Goal: Task Accomplishment & Management: Complete application form

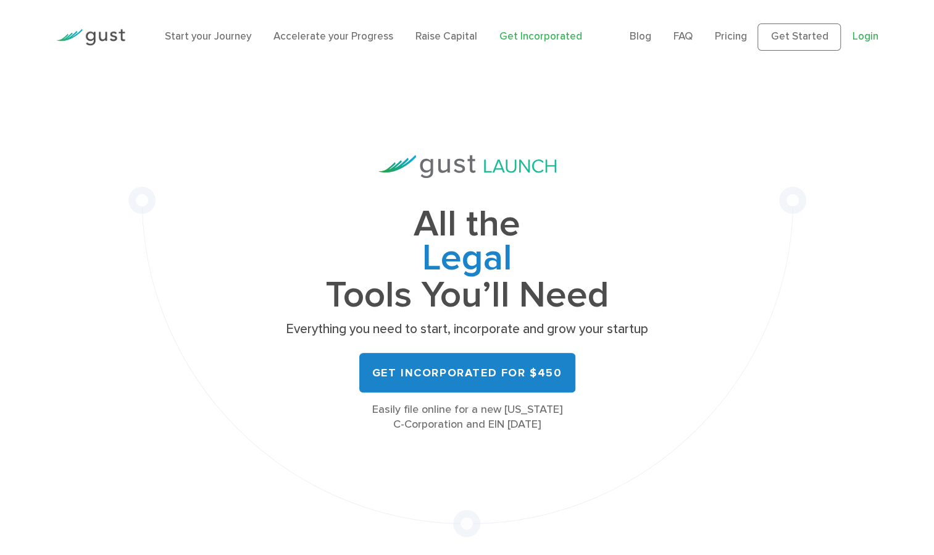
click at [871, 33] on link "Login" at bounding box center [865, 36] width 26 height 12
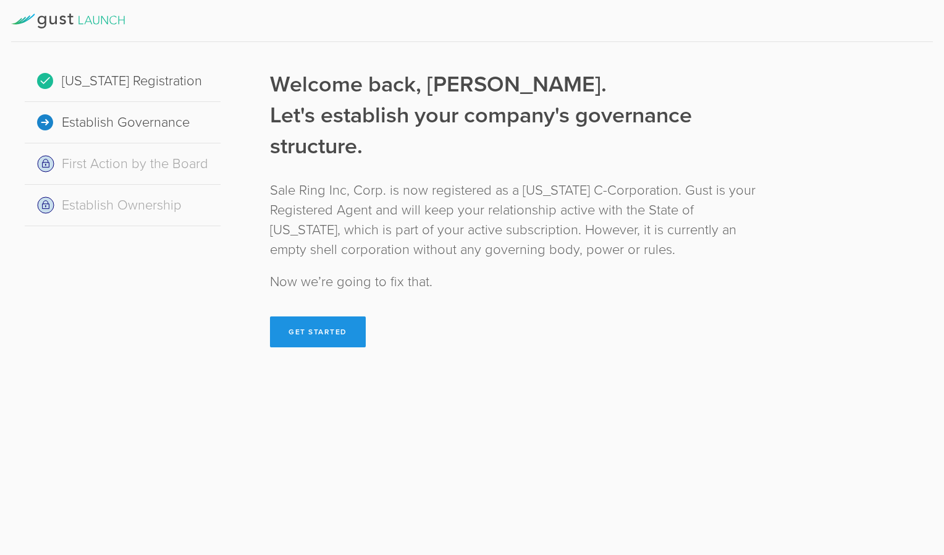
click at [300, 329] on button "Get Started" at bounding box center [318, 331] width 96 height 31
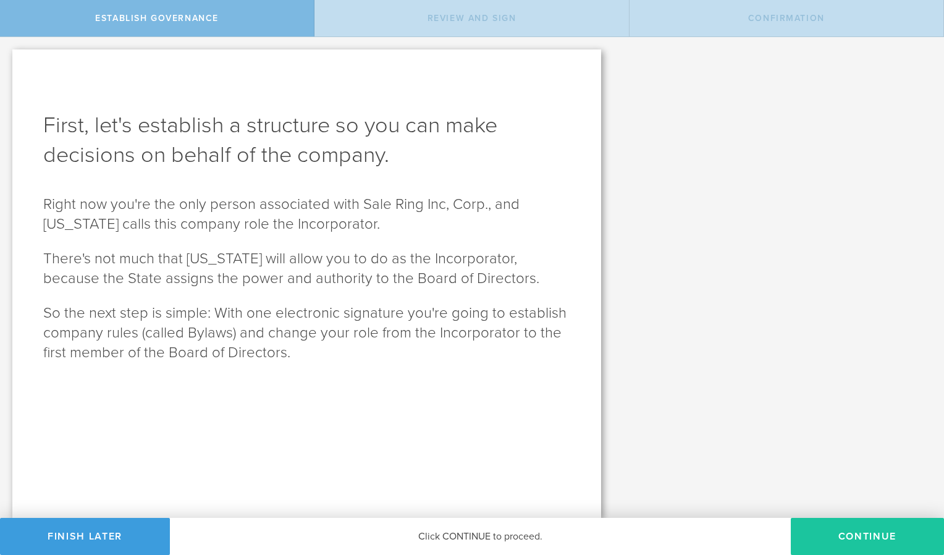
click at [854, 538] on button "Continue" at bounding box center [867, 536] width 153 height 37
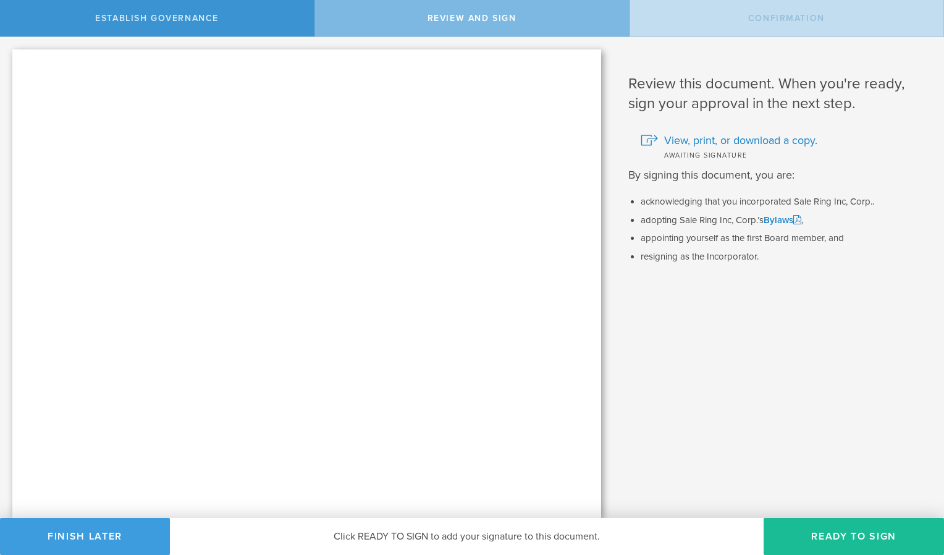
drag, startPoint x: 854, startPoint y: 538, endPoint x: 623, endPoint y: 415, distance: 261.7
click at [623, 415] on div "Review this document. When you're ready, sign your approval in the next step. V…" at bounding box center [778, 277] width 330 height 481
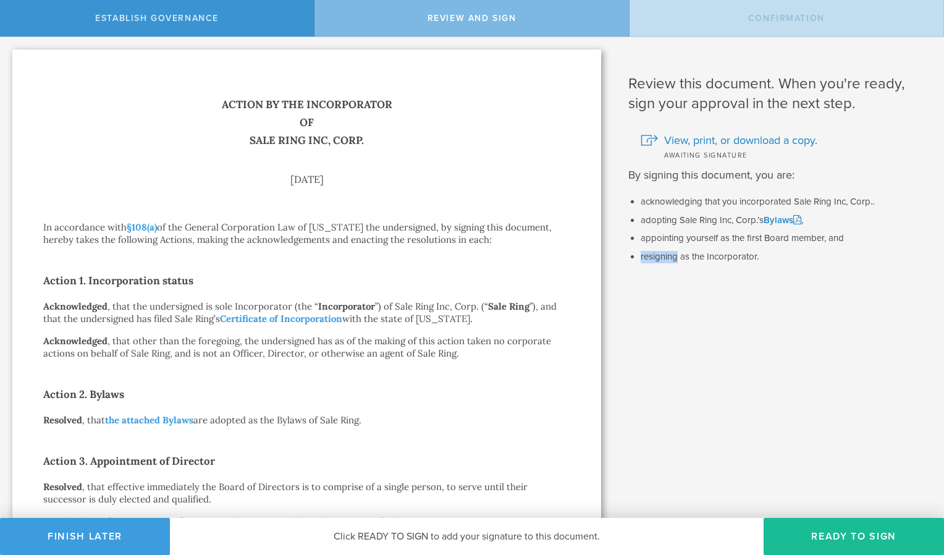
drag, startPoint x: 623, startPoint y: 415, endPoint x: 616, endPoint y: 358, distance: 57.2
click at [616, 358] on div "Review this document. When you're ready, sign your approval in the next step. V…" at bounding box center [778, 385] width 330 height 697
click at [331, 248] on div "Action by the Incorporator of Sale Ring Inc, Corp. August 25, 2025 In accordanc…" at bounding box center [306, 392] width 527 height 592
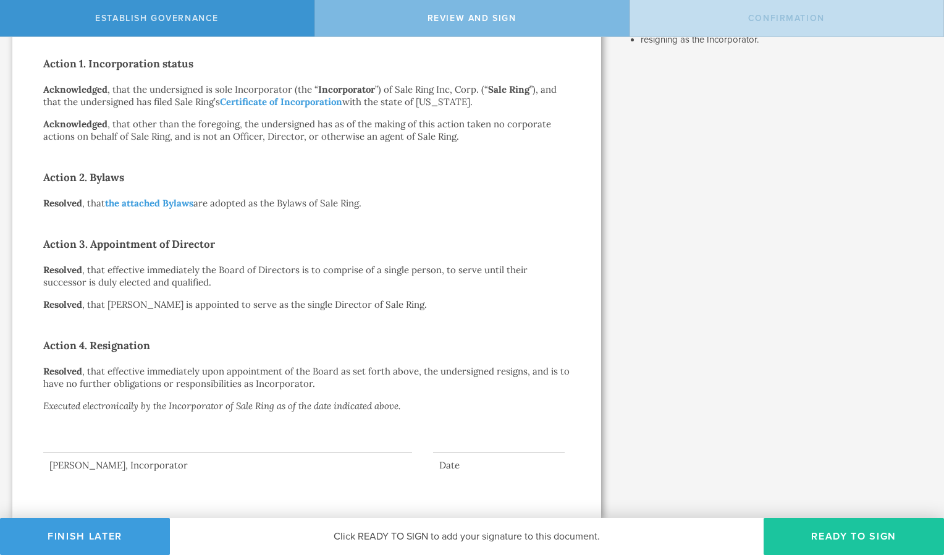
click at [828, 542] on button "Ready to Sign" at bounding box center [853, 536] width 180 height 37
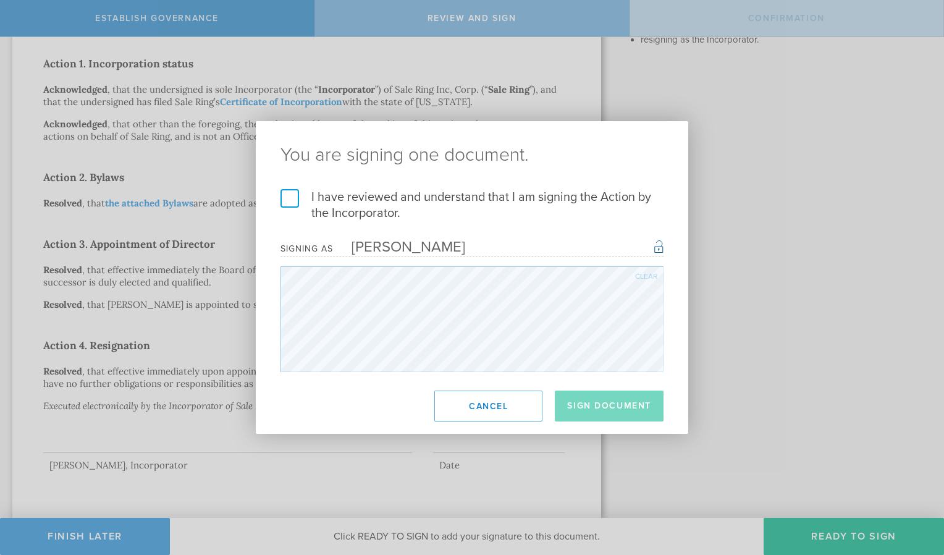
click at [647, 274] on div "Clear" at bounding box center [646, 275] width 22 height 7
click at [288, 204] on label "I have reviewed and understand that I am signing the Action by the Incorporator." at bounding box center [471, 205] width 383 height 32
click at [0, 0] on input "I have reviewed and understand that I am signing the Action by the Incorporator." at bounding box center [0, 0] width 0 height 0
click at [610, 409] on button "Sign Document" at bounding box center [609, 405] width 109 height 31
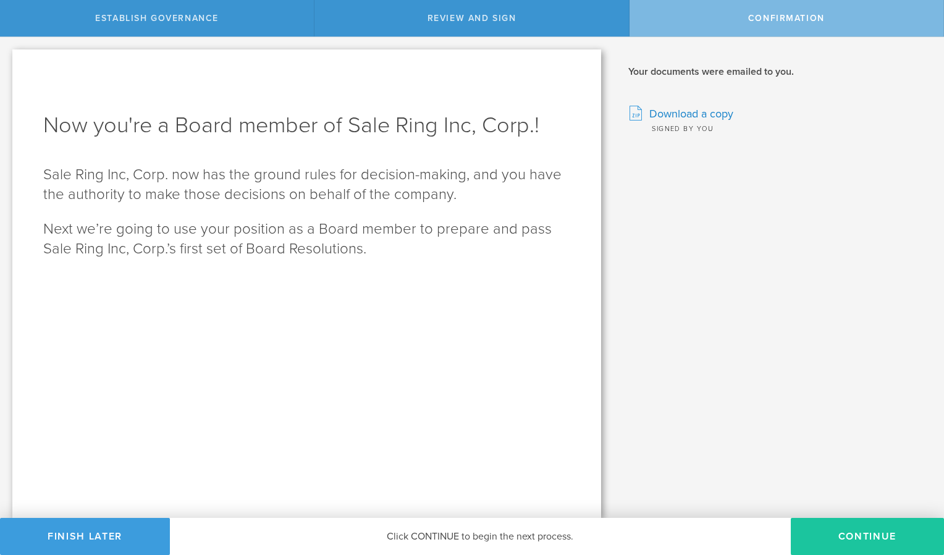
click at [821, 539] on button "Continue" at bounding box center [867, 536] width 153 height 37
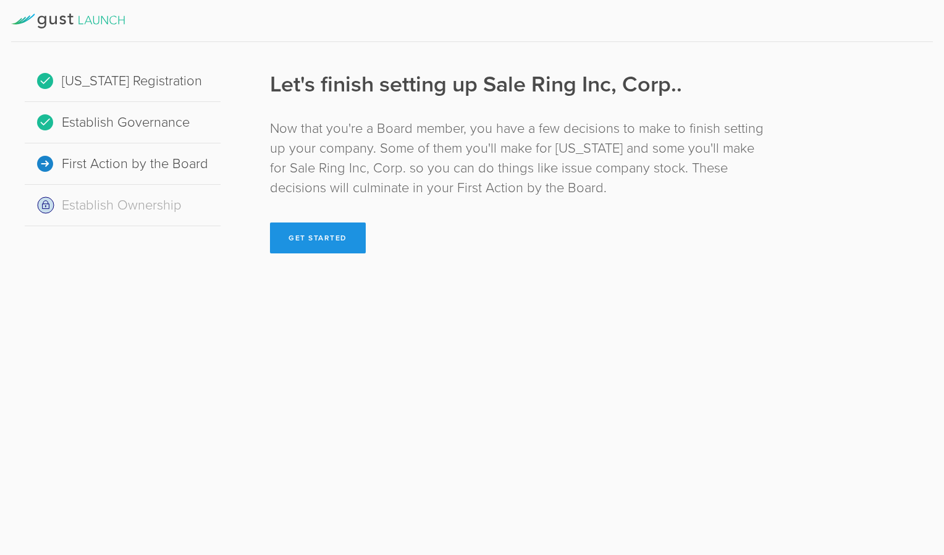
click at [293, 238] on button "Get Started" at bounding box center [318, 237] width 96 height 31
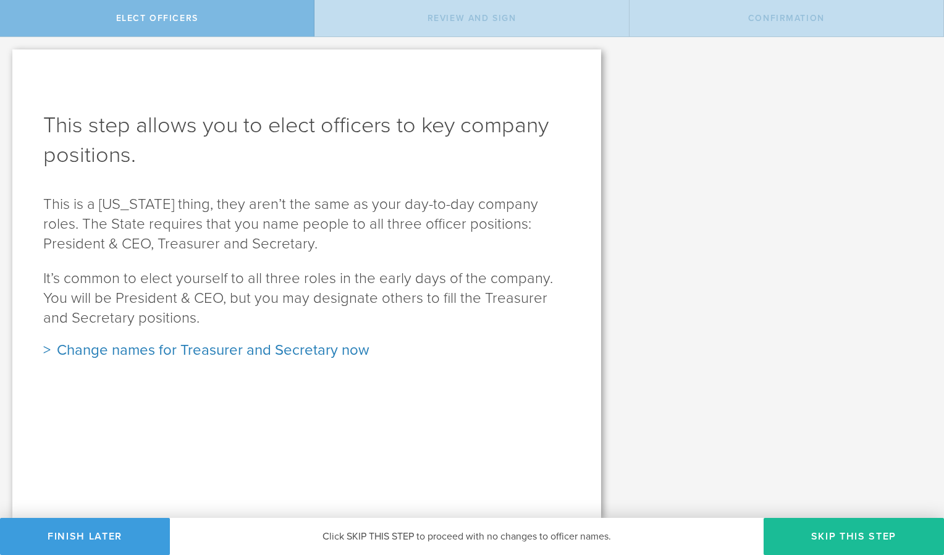
click at [46, 352] on div "Change names for Treasurer and Secretary now" at bounding box center [306, 350] width 527 height 20
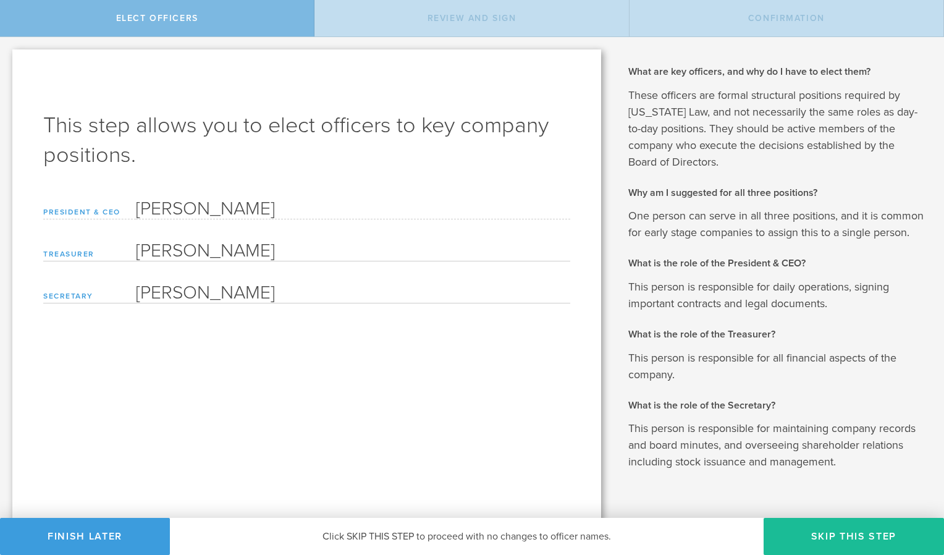
click at [331, 241] on input "William Francis Paynter" at bounding box center [353, 249] width 434 height 25
type input "W"
type input "Jamie Lamonica"
click at [332, 289] on input "William Francis Paynter" at bounding box center [353, 291] width 434 height 25
type input "W"
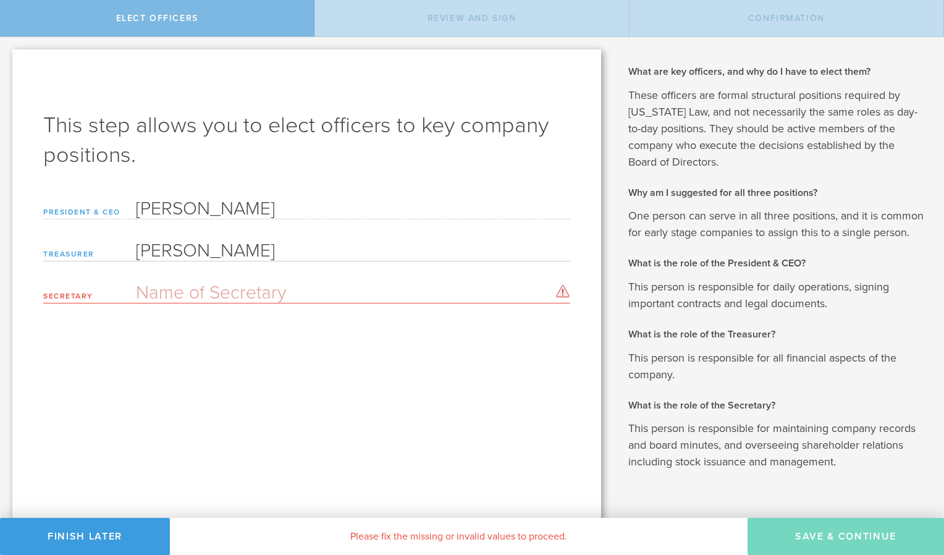
click at [332, 289] on input "text" at bounding box center [353, 291] width 434 height 25
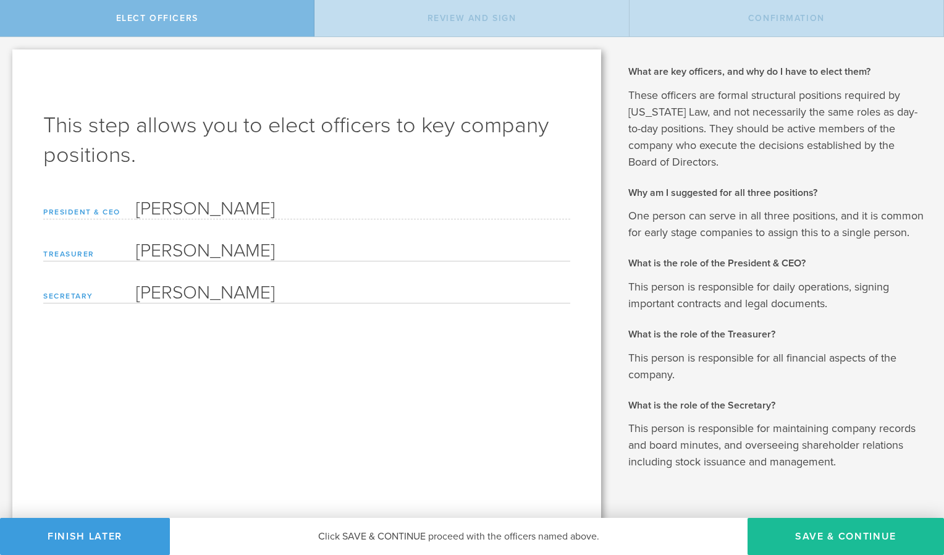
type input "Jamie Lamonica"
click at [348, 399] on div "This step allows you to elect officers to key company positions. Based on the i…" at bounding box center [306, 295] width 589 height 493
click at [812, 540] on button "Save & Continue" at bounding box center [845, 536] width 196 height 37
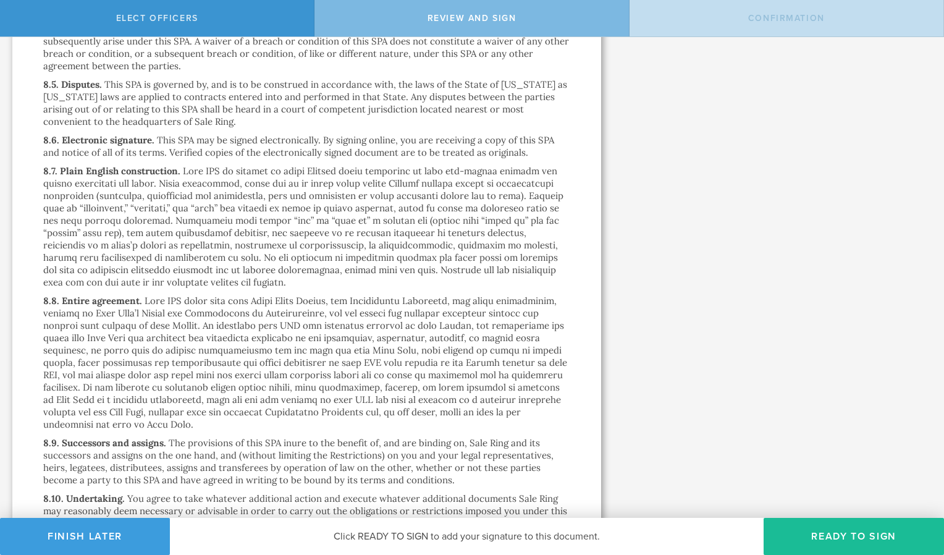
scroll to position [8695, 0]
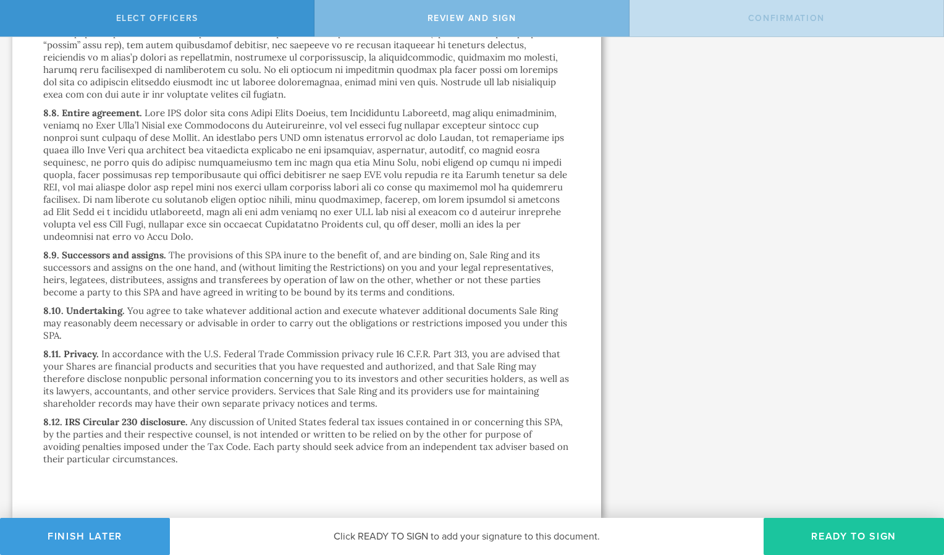
click at [845, 540] on button "Ready to Sign" at bounding box center [853, 536] width 180 height 37
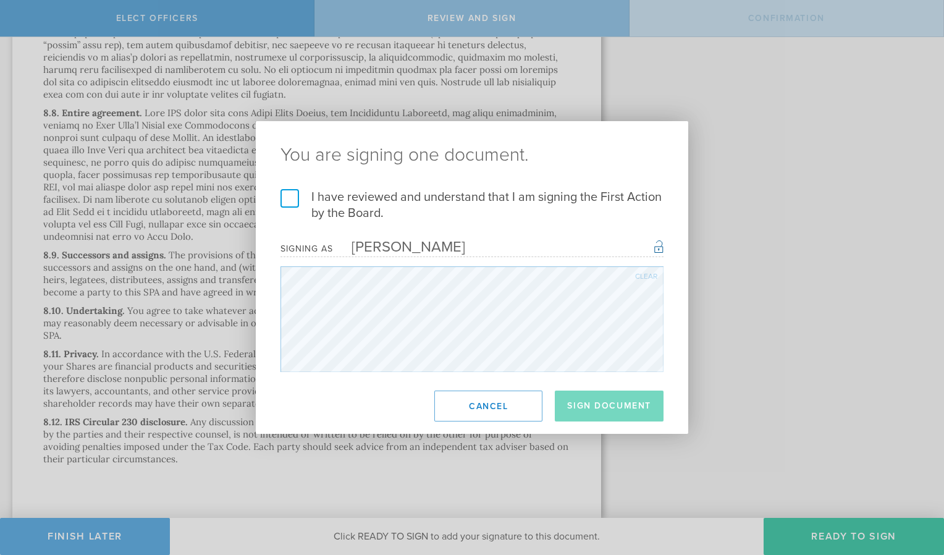
click at [290, 211] on label "I have reviewed and understand that I am signing the First Action by the Board." at bounding box center [471, 205] width 383 height 32
click at [0, 0] on input "I have reviewed and understand that I am signing the First Action by the Board." at bounding box center [0, 0] width 0 height 0
click at [605, 417] on button "Sign Document" at bounding box center [609, 405] width 109 height 31
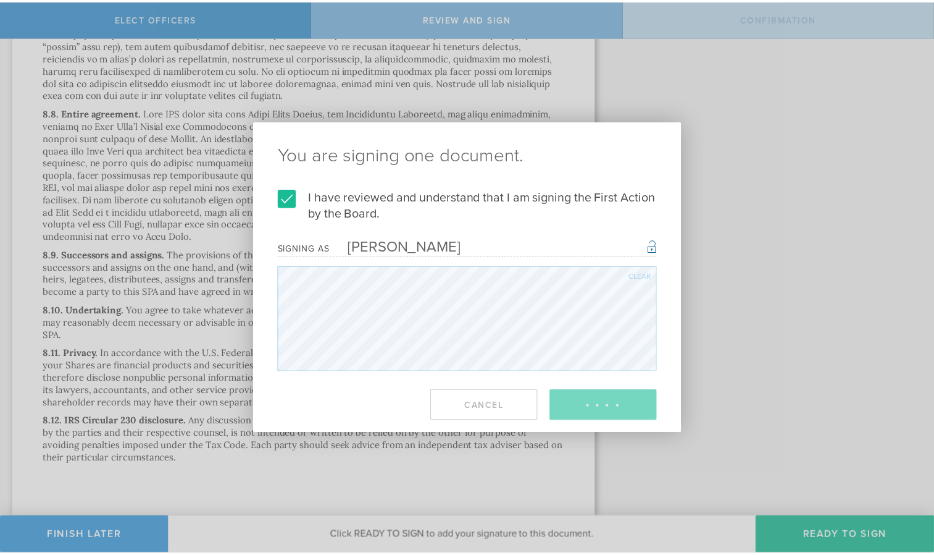
scroll to position [0, 0]
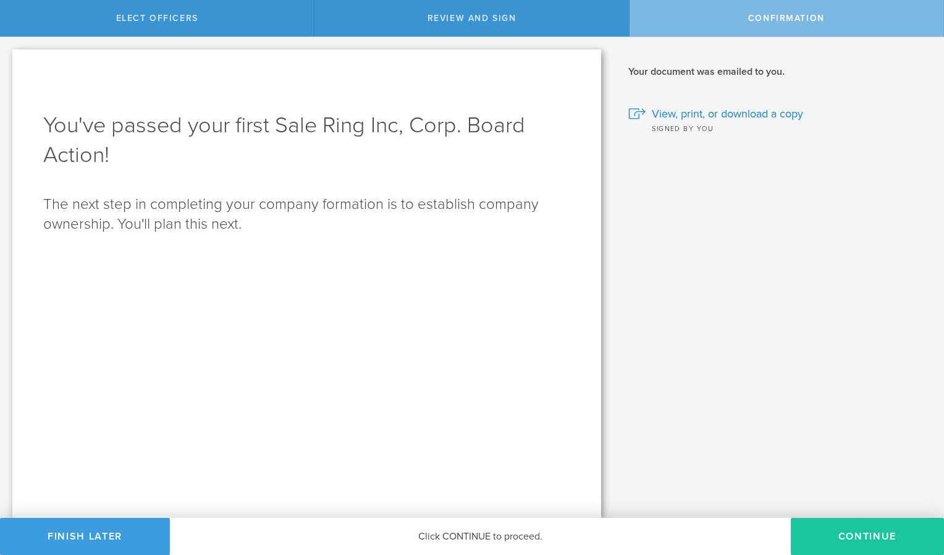
click at [862, 539] on button "Continue" at bounding box center [867, 536] width 153 height 37
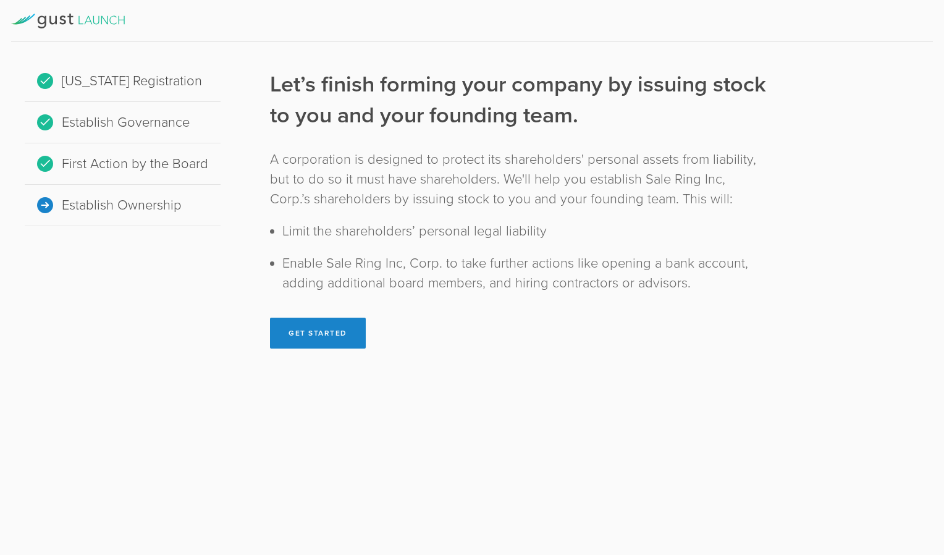
click at [322, 335] on button "Get Started" at bounding box center [318, 332] width 96 height 31
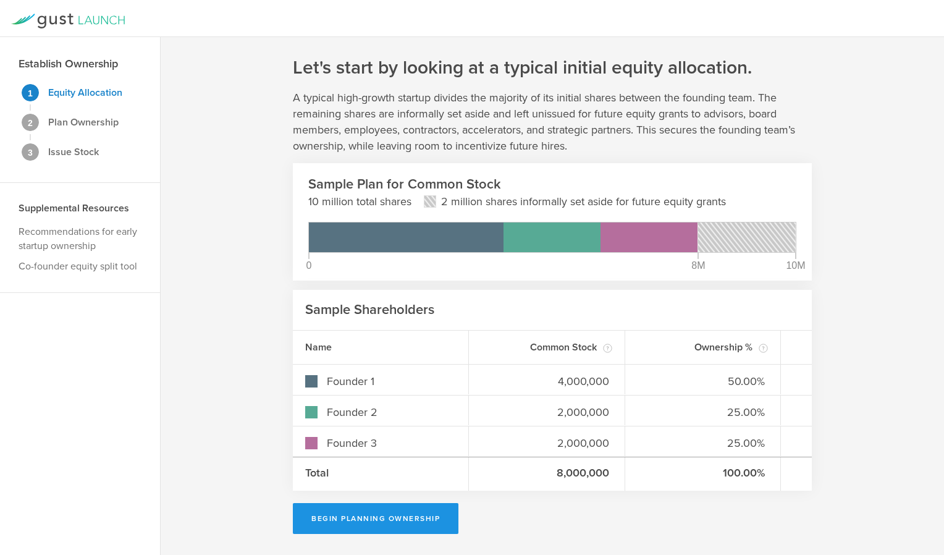
click at [385, 515] on button "Begin Planning Ownership" at bounding box center [376, 518] width 166 height 31
type input "William Francis Paynter"
type input "-"
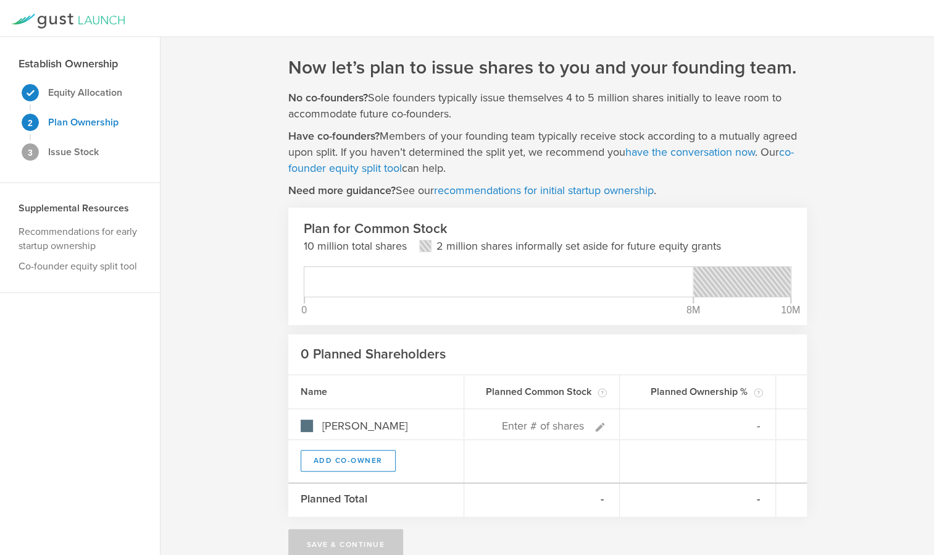
scroll to position [23, 0]
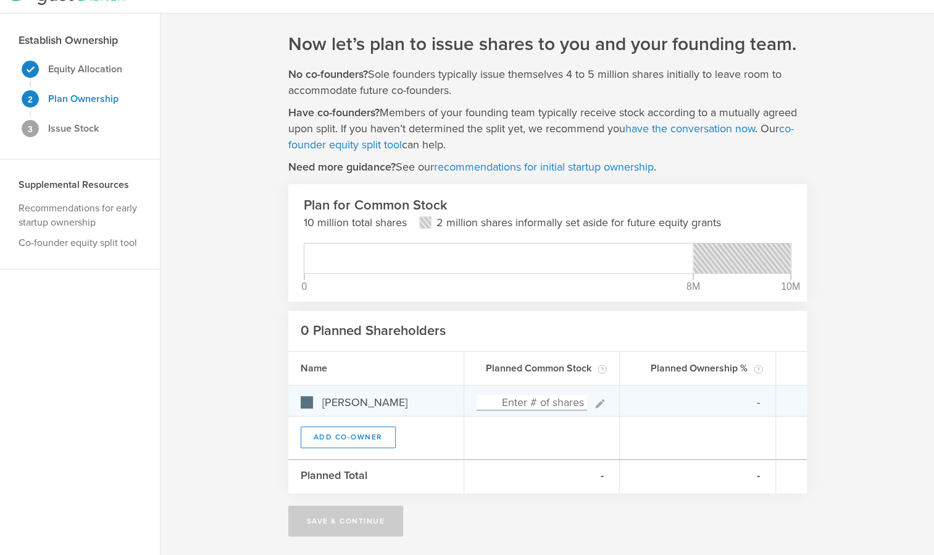
click at [536, 403] on input at bounding box center [532, 402] width 111 height 15
click at [548, 401] on input at bounding box center [532, 402] width 111 height 15
type input "3,000,000"
type input "100.00%"
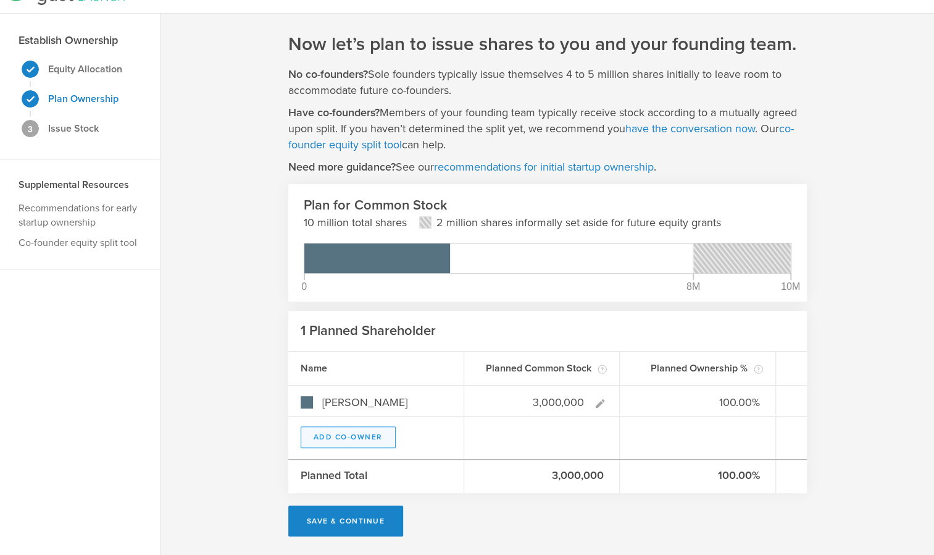
type input "3,000,000"
type gust-number-field "3000000"
click at [344, 433] on button "Add Co-Owner" at bounding box center [348, 437] width 95 height 22
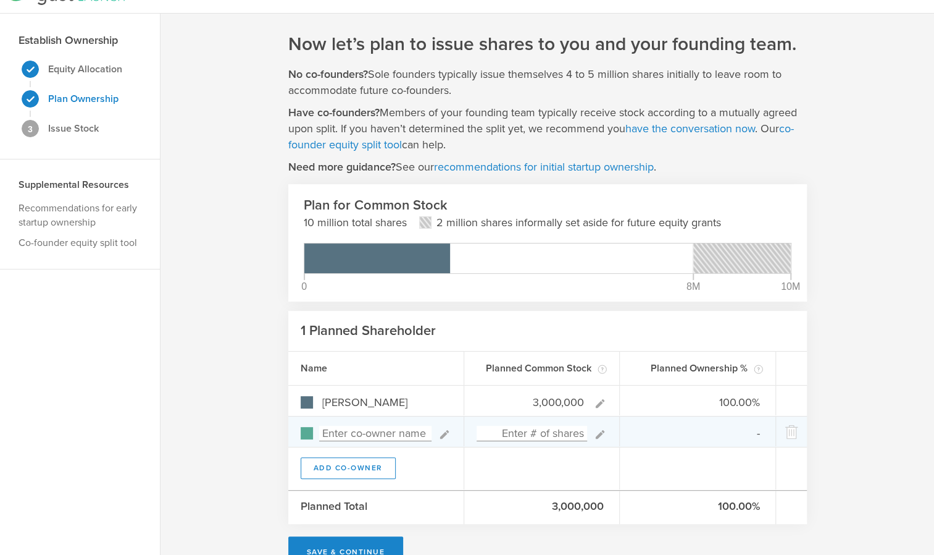
click at [348, 434] on input at bounding box center [375, 433] width 112 height 15
type input "j"
type input "Jamie Lamonica"
type input "0.00%"
type input "Jamie Lamonica"
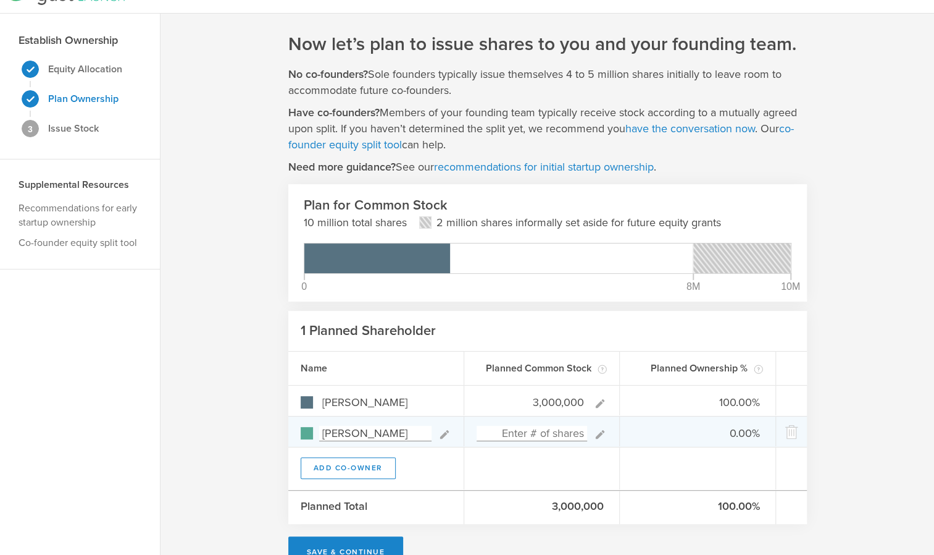
click at [567, 429] on input at bounding box center [532, 433] width 111 height 15
type input "4,000,000"
type input "42.86%"
type input "57.14%"
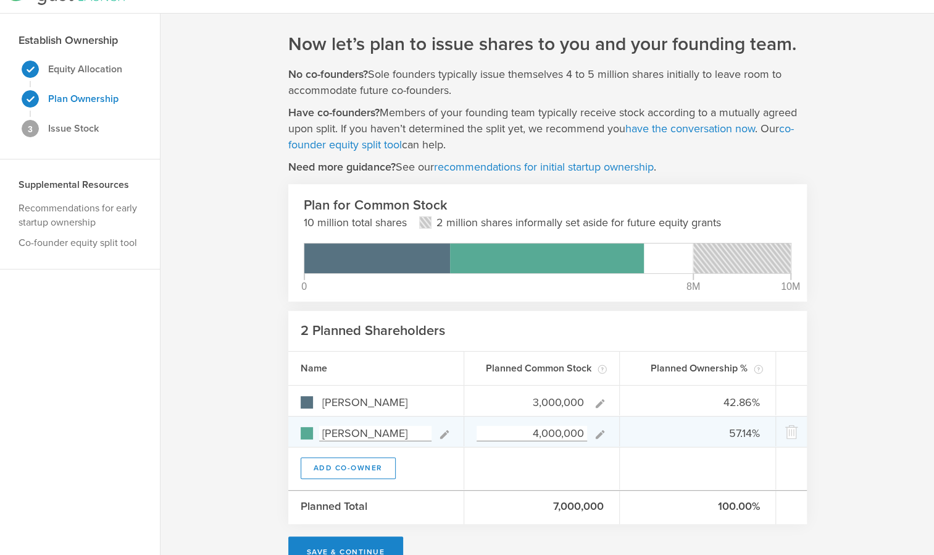
type input "4,000,000"
type gust-number-field "4000000"
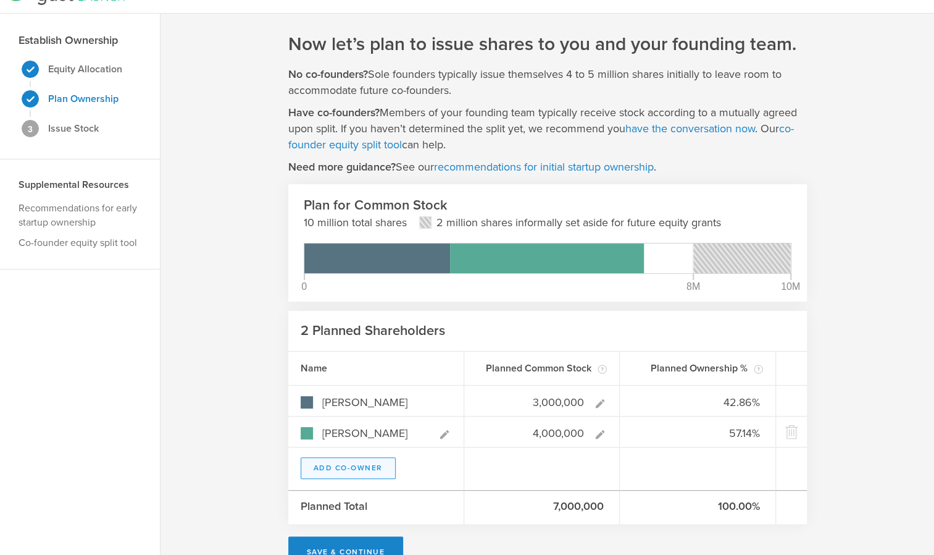
click at [373, 472] on button "Add Co-Owner" at bounding box center [348, 468] width 95 height 22
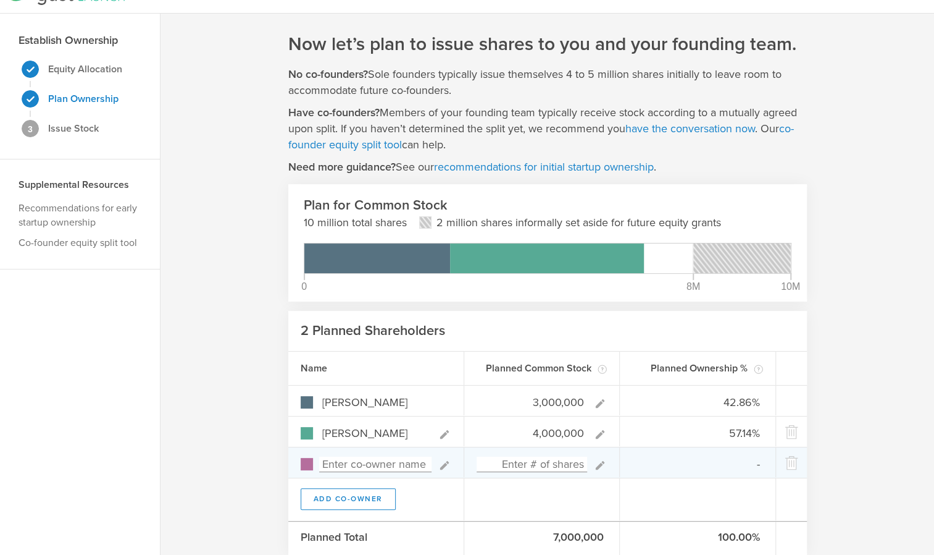
click at [386, 462] on input at bounding box center [375, 463] width 112 height 15
type input "Austin Mayberry"
type input "0.00%"
type input "1,000,000"
type input "37.50%"
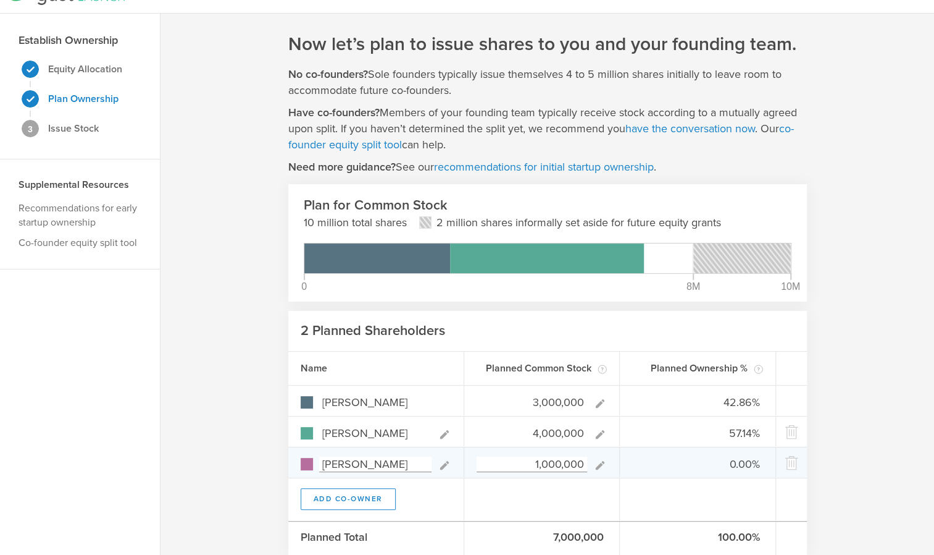
type input "50.00%"
type input "12.50%"
type input "1,000,000"
type gust-number-field "1000000"
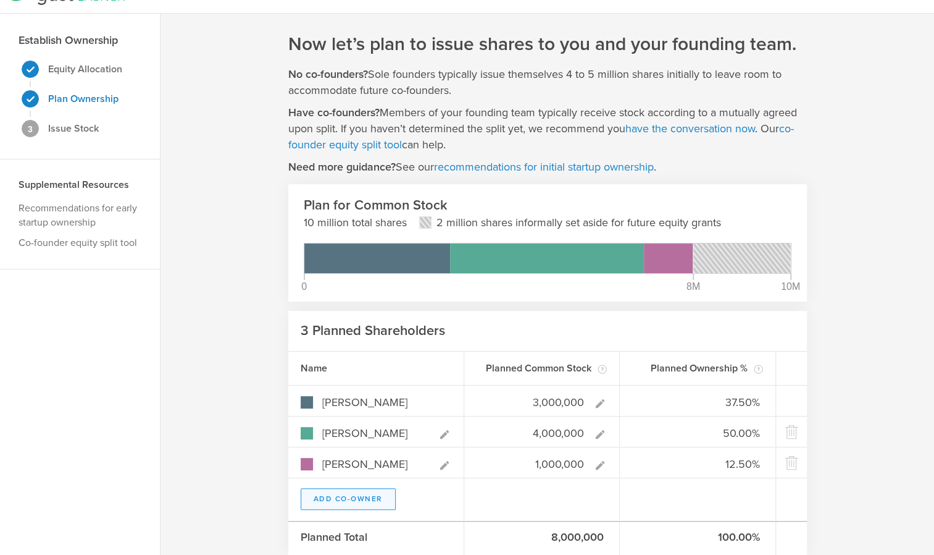
click at [346, 502] on button "Add Co-Owner" at bounding box center [348, 499] width 95 height 22
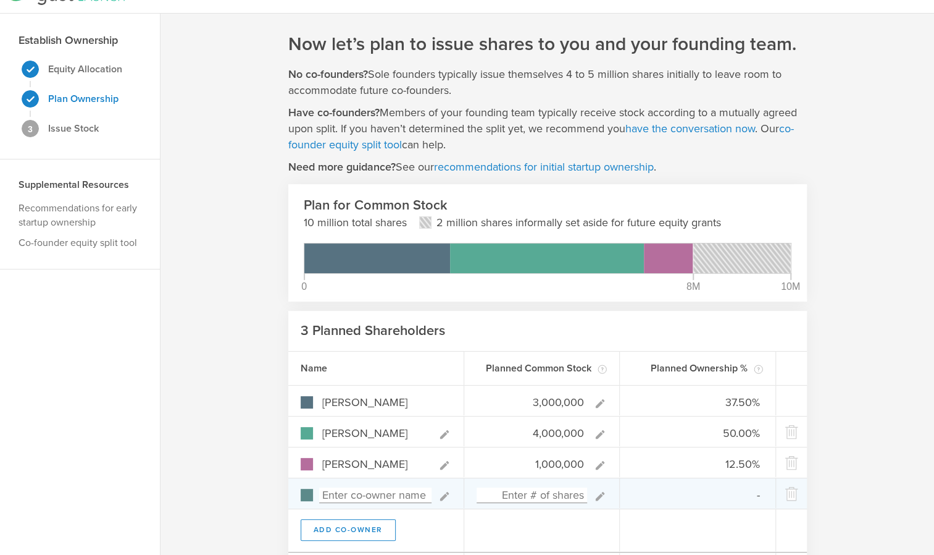
click at [357, 496] on input at bounding box center [375, 494] width 112 height 15
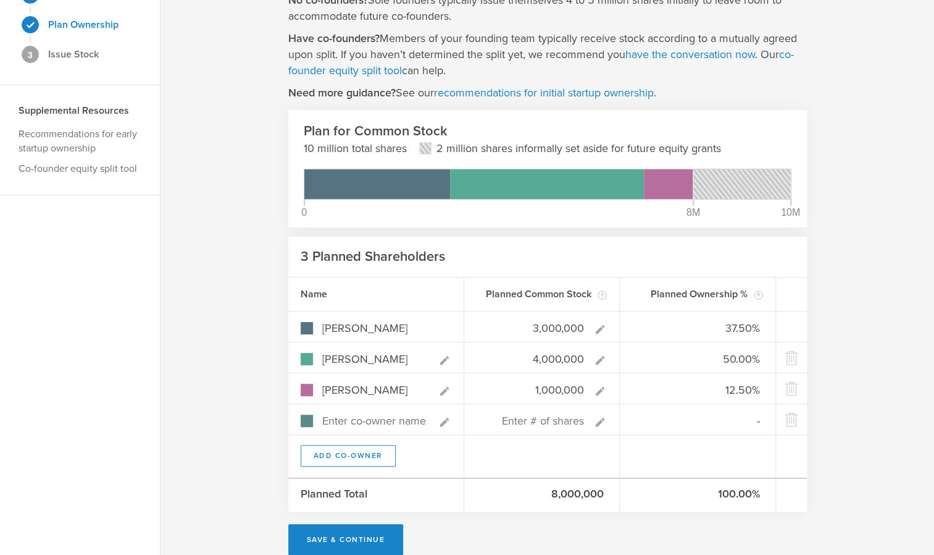
scroll to position [116, 0]
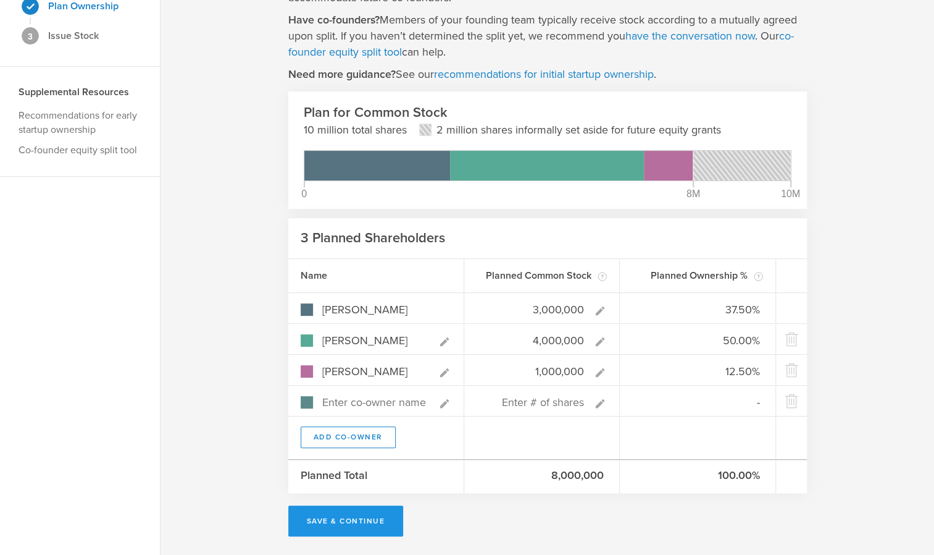
click at [343, 516] on div "Now let’s plan to issue shares to you and your founding team. No co-founders? S…" at bounding box center [547, 237] width 519 height 597
click at [332, 519] on div "Now let’s plan to issue shares to you and your founding team. No co-founders? S…" at bounding box center [547, 237] width 519 height 597
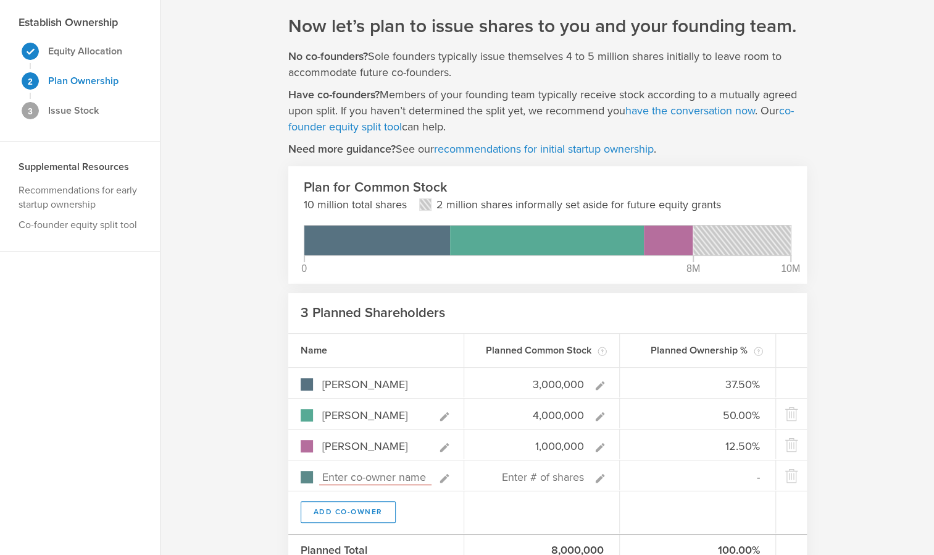
scroll to position [0, 0]
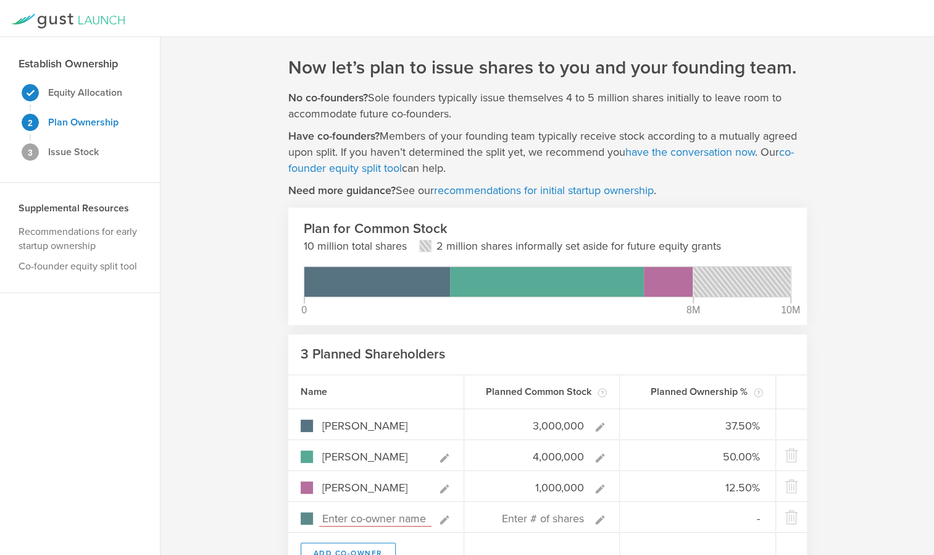
click at [30, 20] on icon at bounding box center [68, 21] width 114 height 15
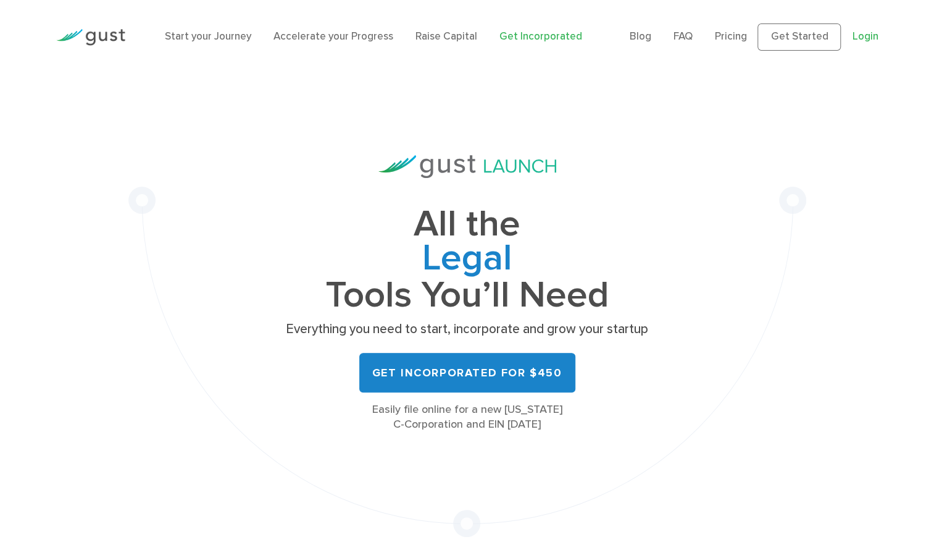
click at [863, 33] on link "Login" at bounding box center [865, 36] width 26 height 12
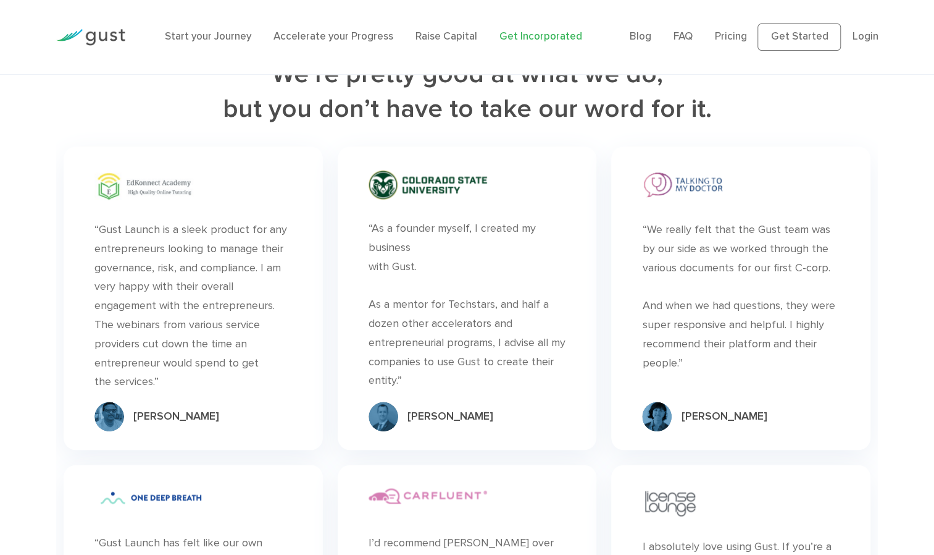
scroll to position [5799, 0]
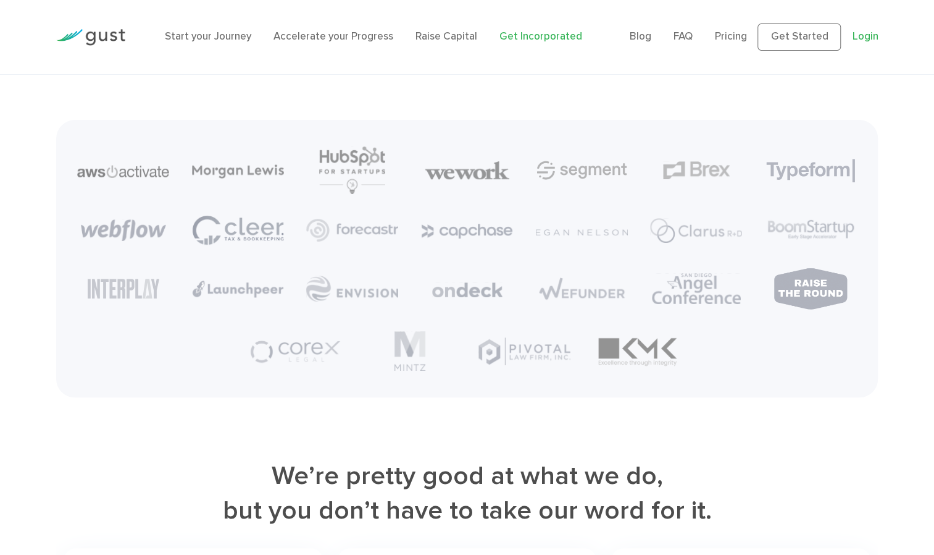
click at [875, 32] on link "Login" at bounding box center [865, 36] width 26 height 12
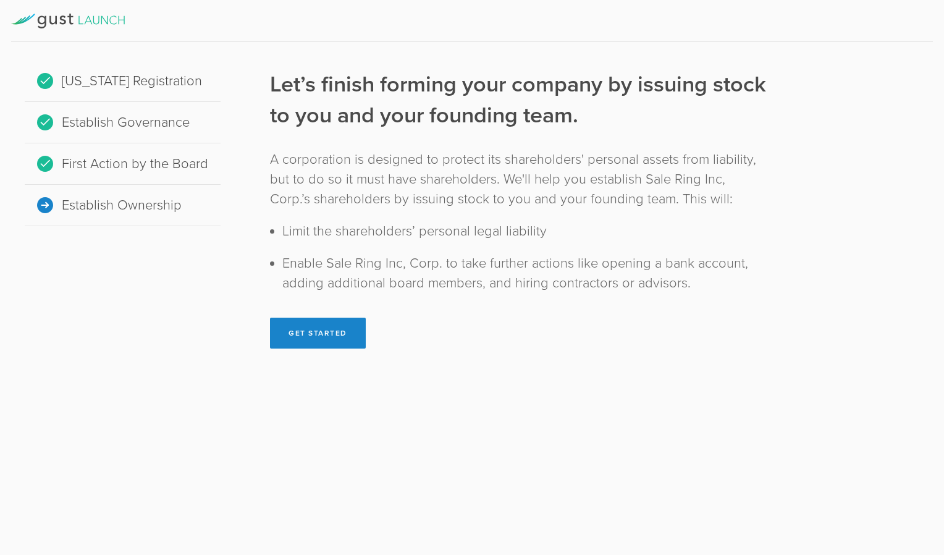
click at [45, 17] on icon at bounding box center [42, 21] width 9 height 13
click at [329, 326] on button "Get Started" at bounding box center [318, 332] width 96 height 31
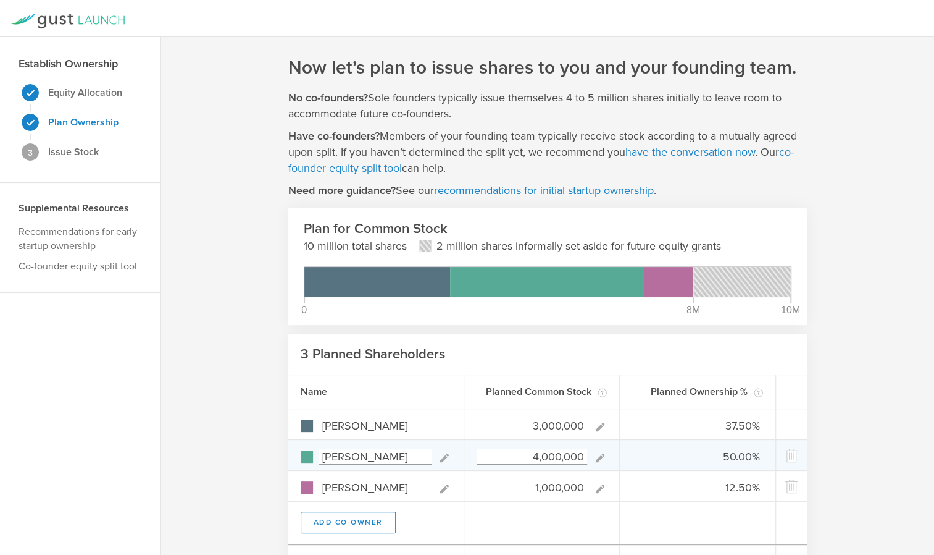
scroll to position [85, 0]
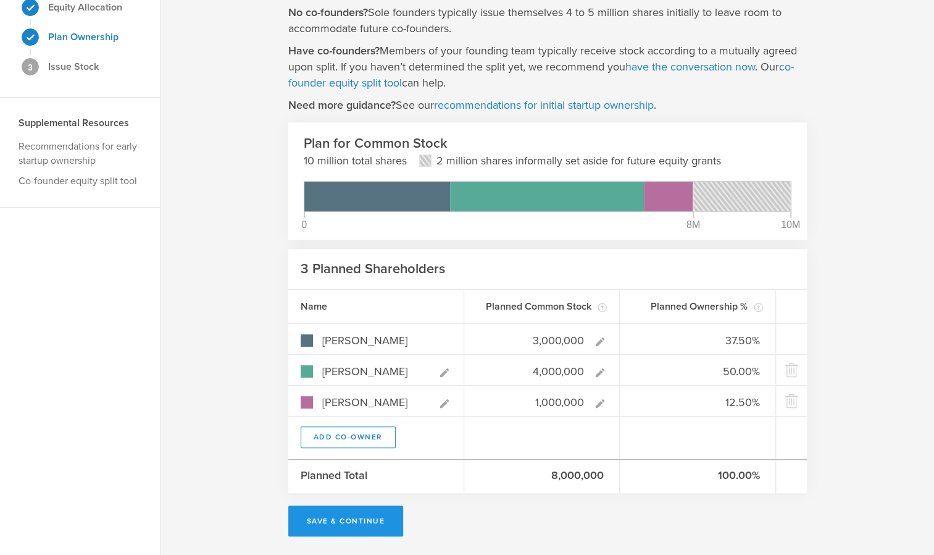
click at [341, 528] on button "Save & Continue" at bounding box center [345, 520] width 115 height 31
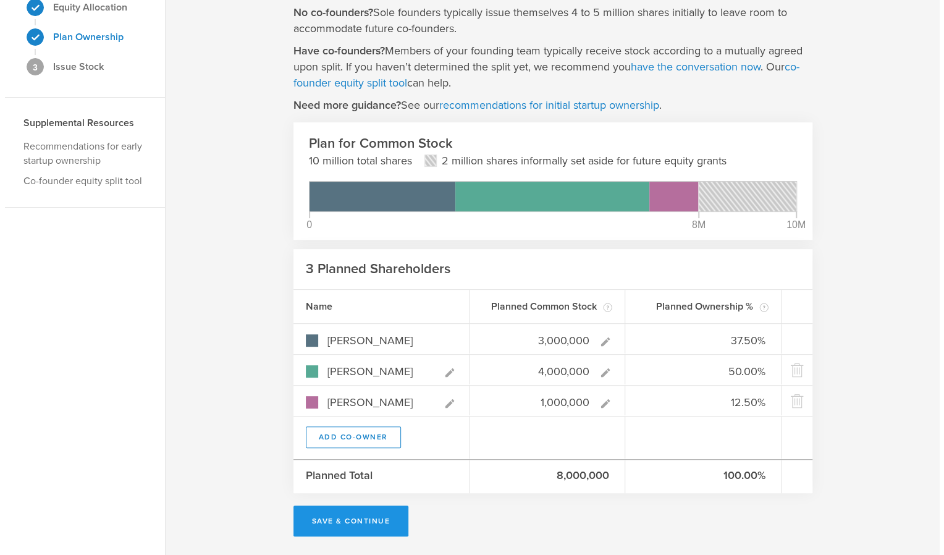
scroll to position [0, 0]
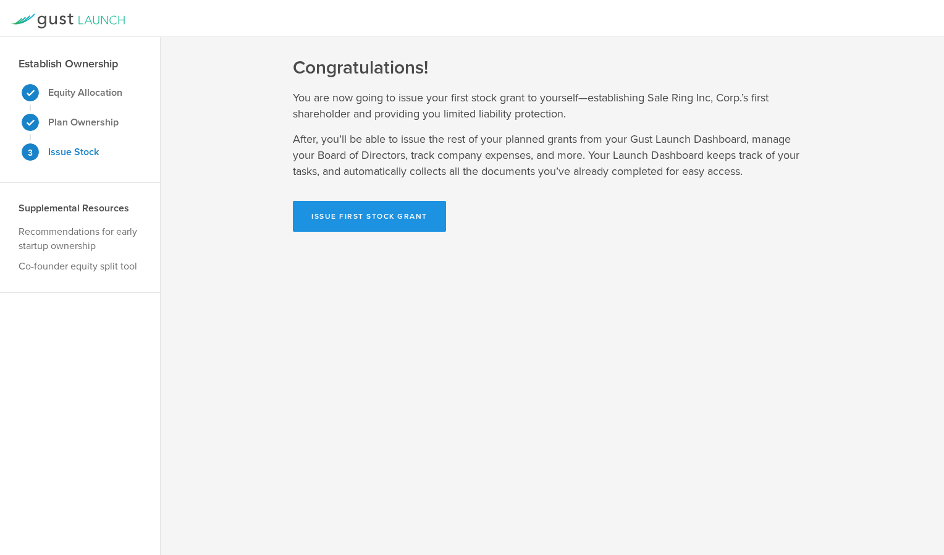
click at [382, 217] on button "Issue First Stock Grant" at bounding box center [369, 216] width 153 height 31
click at [352, 219] on button "Issue First Stock Grant" at bounding box center [369, 216] width 153 height 31
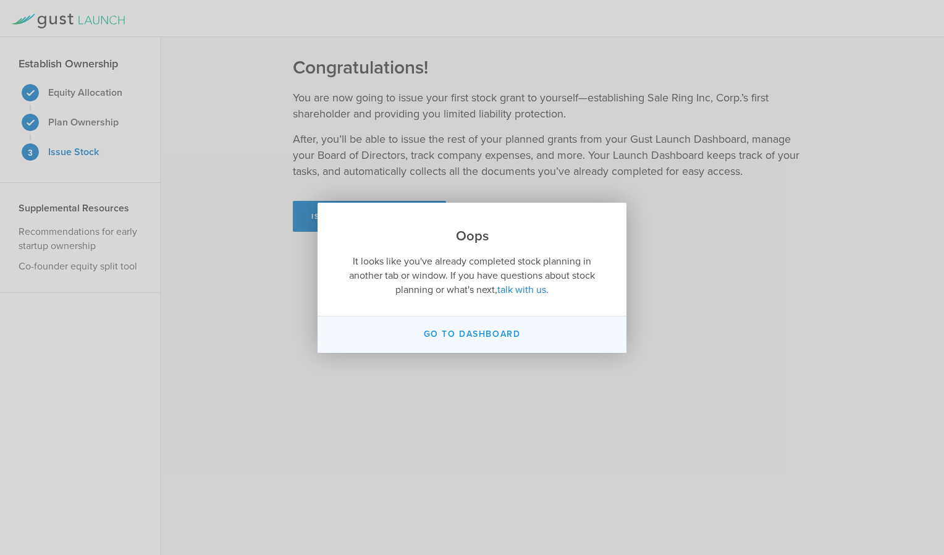
click at [474, 335] on span "Go to Dashboard" at bounding box center [472, 334] width 97 height 10
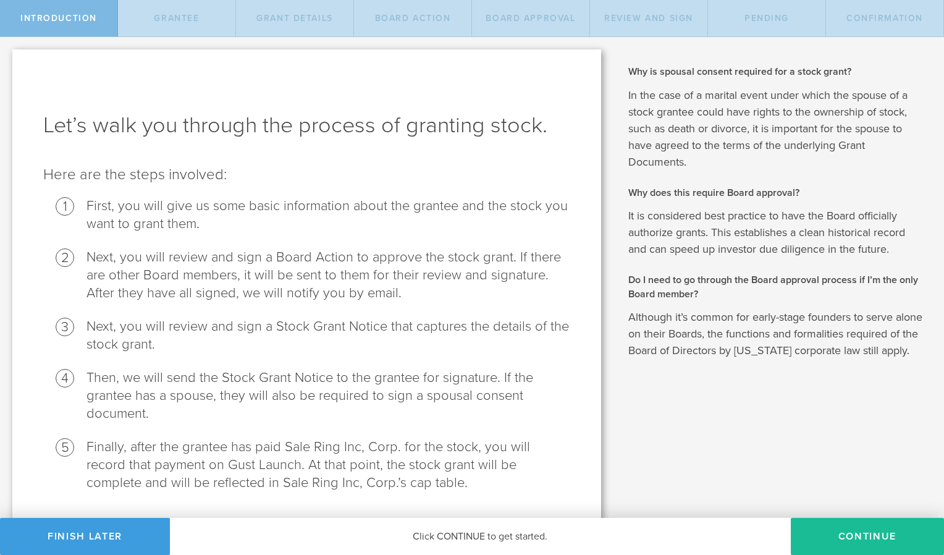
click at [635, 489] on div "Why is spousal consent required for a stock grant? In the case of a marital eve…" at bounding box center [778, 295] width 330 height 516
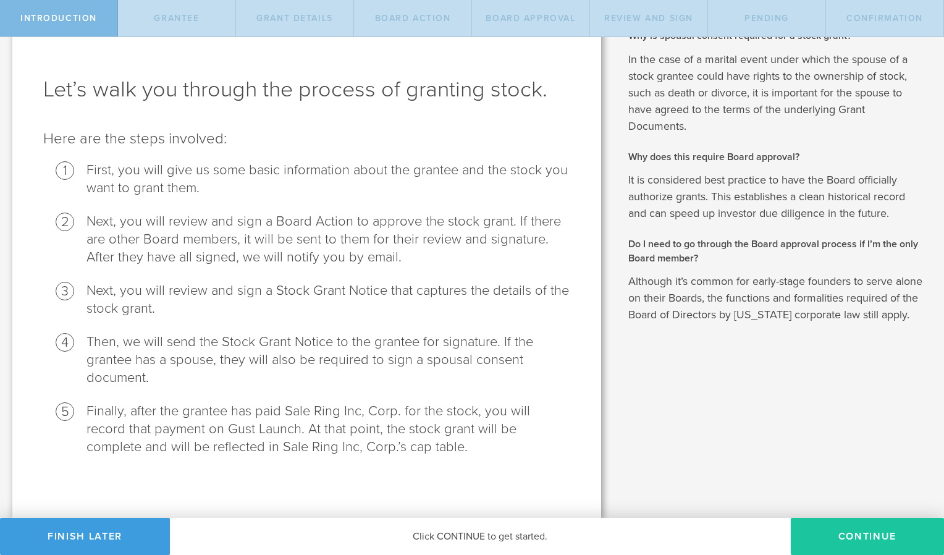
click at [845, 536] on button "Continue" at bounding box center [867, 536] width 153 height 37
radio input "true"
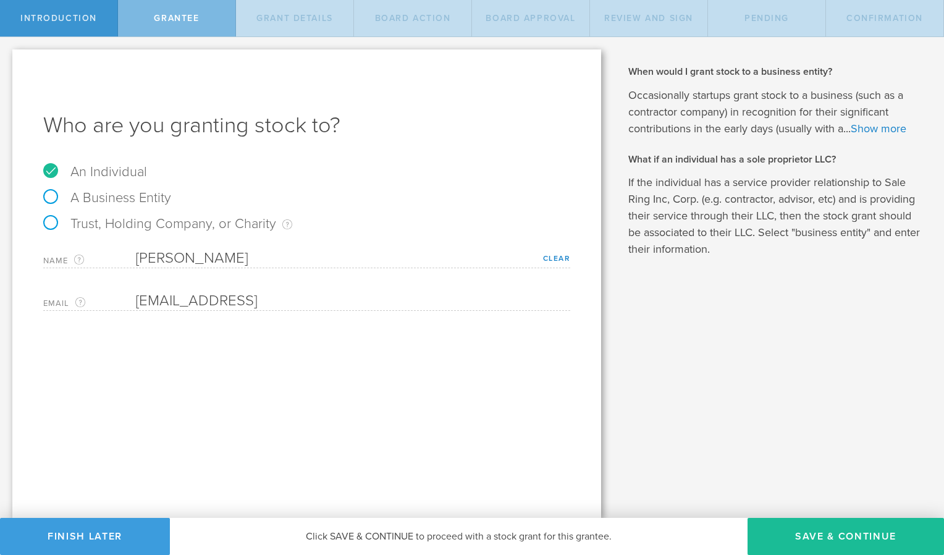
scroll to position [0, 0]
click at [48, 225] on label "Trust, Holding Company, or Charity An individual that has a service provider re…" at bounding box center [167, 224] width 249 height 16
click at [8, 57] on input "Trust, Holding Company, or Charity An individual that has a service provider re…" at bounding box center [4, 47] width 8 height 20
radio input "true"
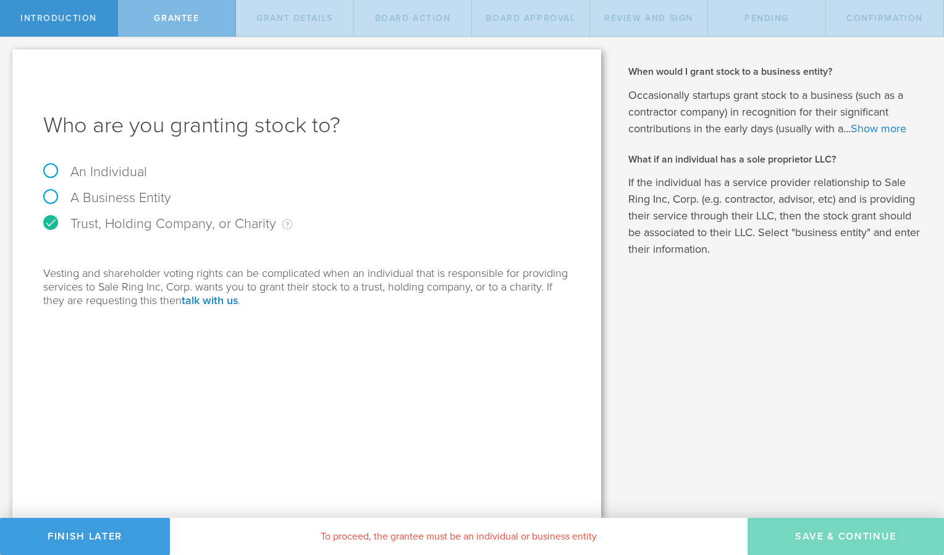
click at [52, 172] on label "An Individual" at bounding box center [95, 172] width 104 height 16
click at [8, 57] on input "An Individual" at bounding box center [4, 47] width 8 height 20
radio input "true"
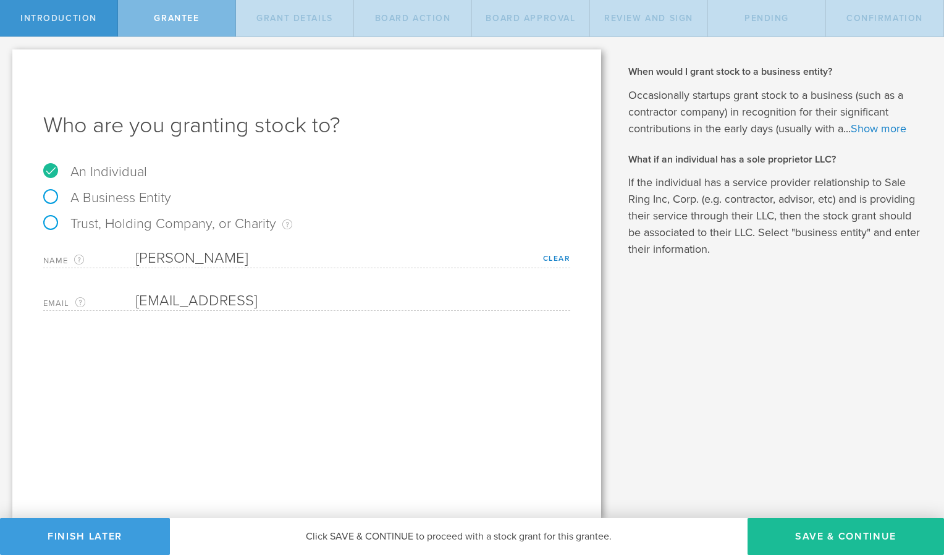
click at [44, 199] on label "A Business Entity" at bounding box center [107, 198] width 128 height 16
click at [8, 57] on input "A Business Entity" at bounding box center [4, 47] width 8 height 20
radio input "true"
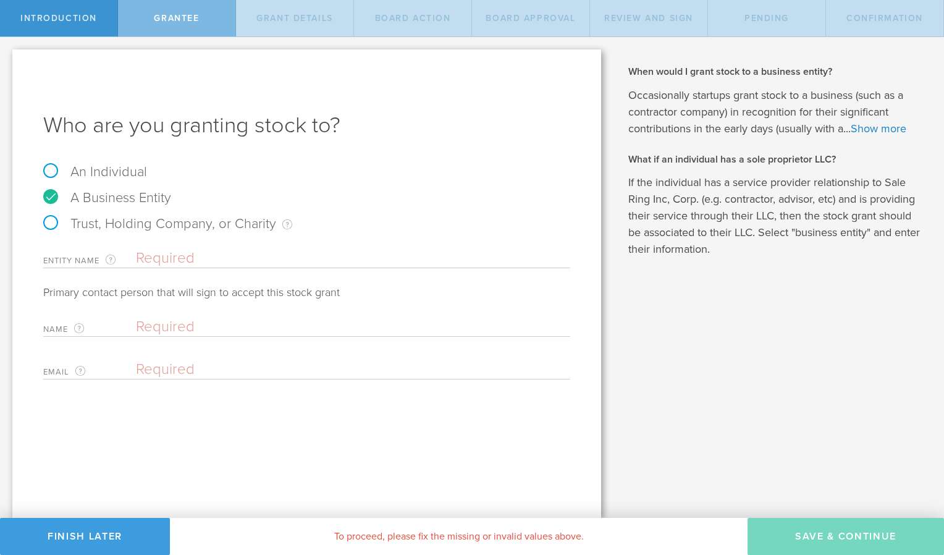
click at [169, 257] on input "text" at bounding box center [353, 258] width 434 height 19
type input "T"
click at [51, 168] on label "An Individual" at bounding box center [95, 172] width 104 height 16
click at [8, 57] on input "An Individual" at bounding box center [4, 47] width 8 height 20
radio input "true"
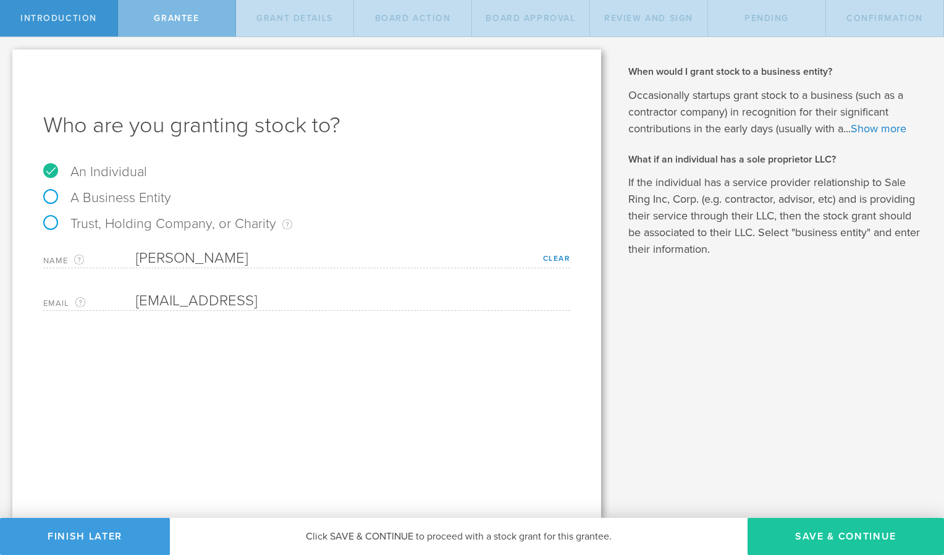
click at [838, 539] on button "Save & Continue" at bounding box center [845, 536] width 196 height 37
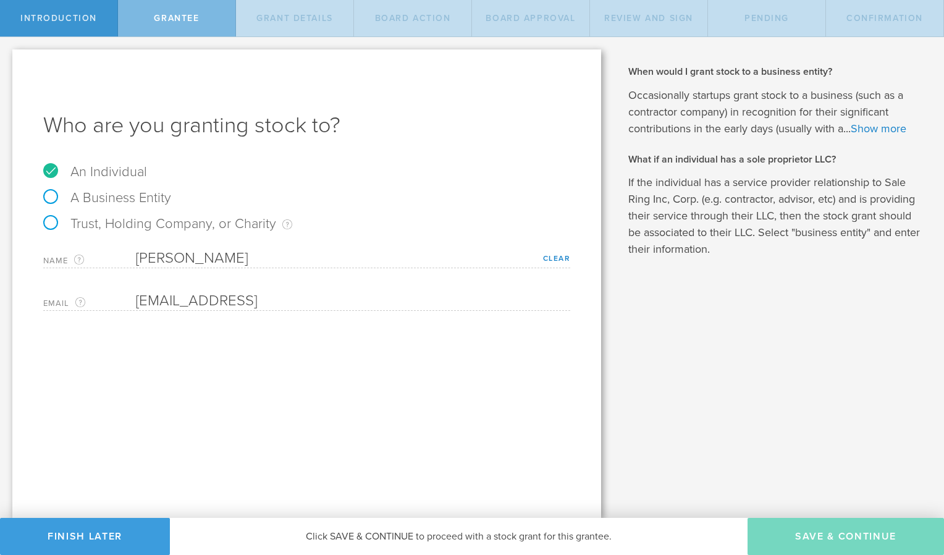
type input "3,000,000"
type input "48"
type input "12"
select select "none"
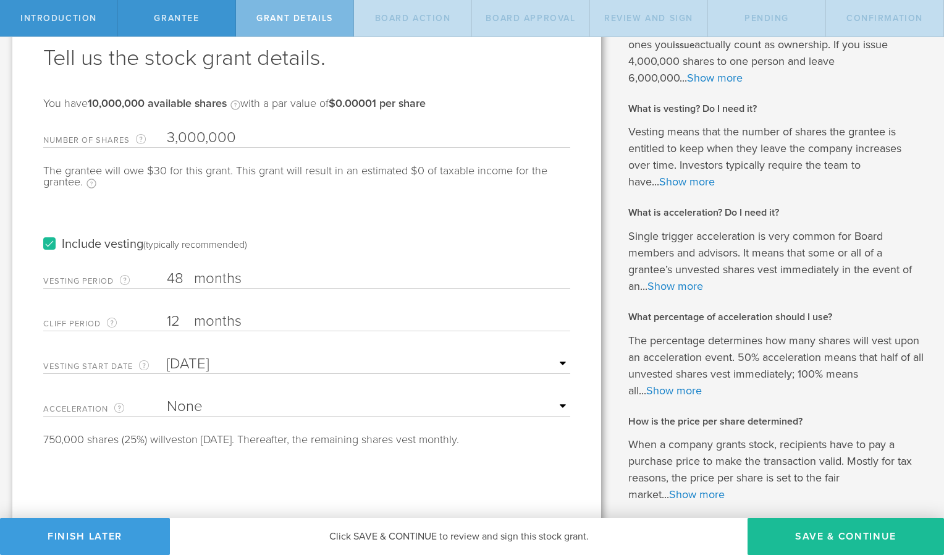
scroll to position [69, 0]
click at [182, 282] on input "48" at bounding box center [368, 276] width 403 height 19
type input "4"
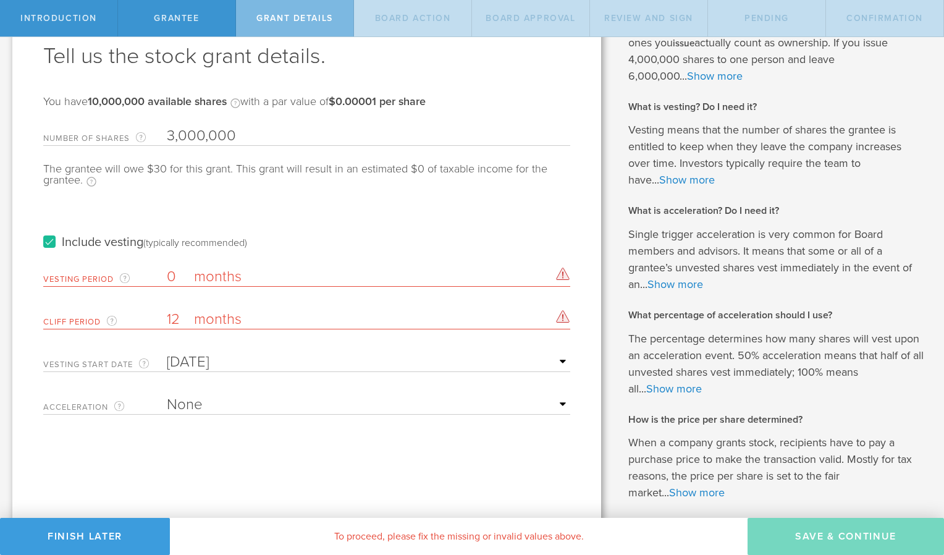
type input "0"
click at [58, 337] on form "Number of Shares The total amount of stock the company is granting to this reci…" at bounding box center [306, 267] width 527 height 294
click at [178, 322] on input "12" at bounding box center [368, 319] width 403 height 19
type input "1"
type input "0"
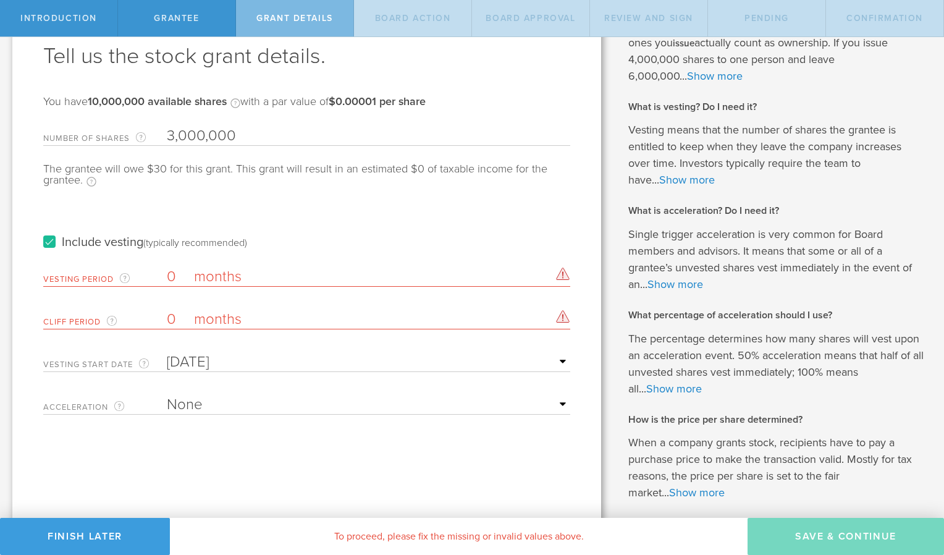
click at [135, 349] on div "Vesting Start Date The first day of the vesting schedule. Mon Tue Wed Thu Fri S…" at bounding box center [306, 358] width 527 height 25
click at [177, 277] on input "0" at bounding box center [368, 276] width 403 height 19
type input "1"
click at [179, 313] on input "0" at bounding box center [368, 319] width 403 height 19
type input "1"
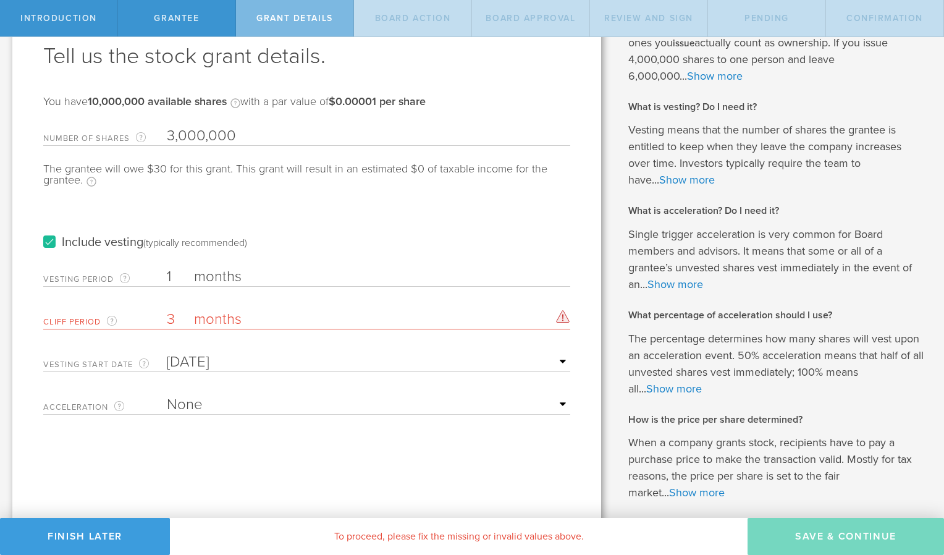
type input "3"
click at [178, 449] on div "Tell us the stock grant details. You have 10,000,000 available shares Available…" at bounding box center [306, 277] width 589 height 594
click at [282, 406] on select "None Single Trigger Double Trigger" at bounding box center [368, 404] width 403 height 19
select select "single"
click at [167, 395] on select "None Single Trigger Double Trigger" at bounding box center [368, 404] width 403 height 19
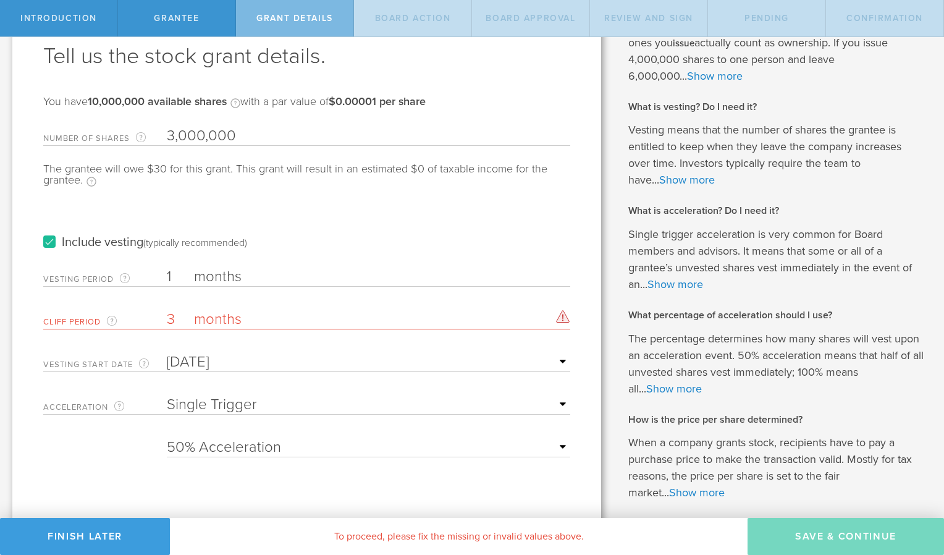
click at [384, 445] on select "25% Acceleration 50% Acceleration 75% Acceleration 100% Acceleration" at bounding box center [368, 447] width 403 height 19
select select "100"
click at [167, 438] on select "25% Acceleration 50% Acceleration 75% Acceleration 100% Acceleration" at bounding box center [368, 447] width 403 height 19
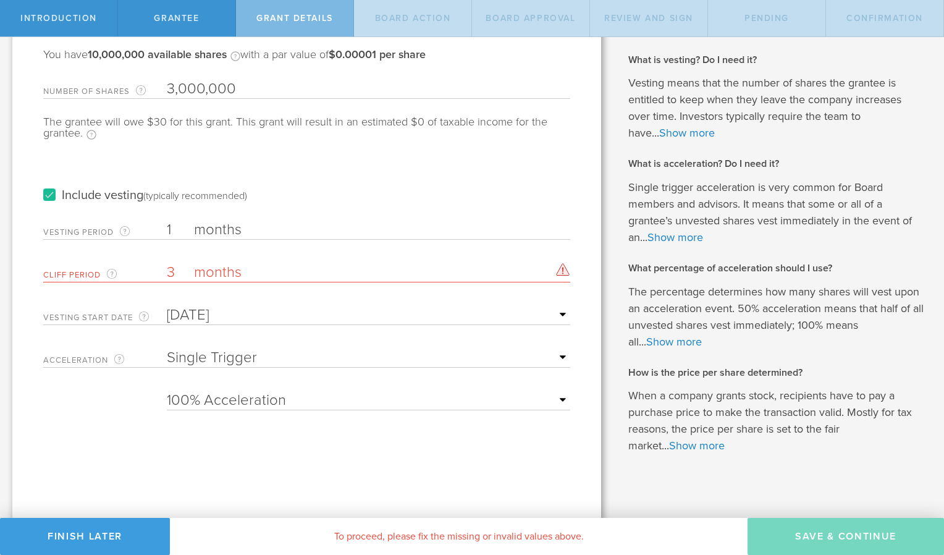
scroll to position [125, 0]
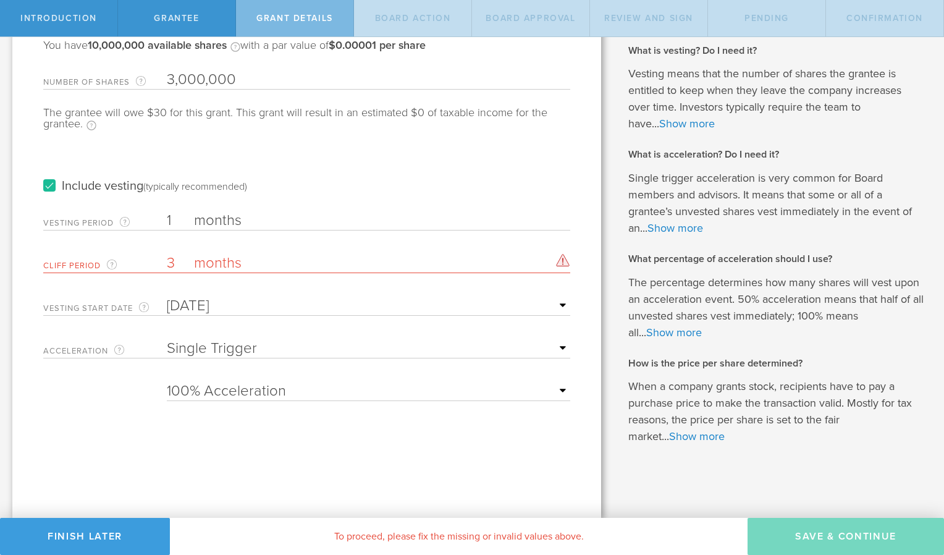
click at [244, 260] on label "months" at bounding box center [256, 264] width 124 height 21
click at [244, 260] on input "3" at bounding box center [368, 263] width 403 height 19
type input "0"
click at [279, 450] on div "Tell us the stock grant details. You have 10,000,000 available shares Available…" at bounding box center [306, 221] width 589 height 594
click at [397, 452] on div "Tell us the stock grant details. You have 10,000,000 available shares Available…" at bounding box center [306, 221] width 589 height 594
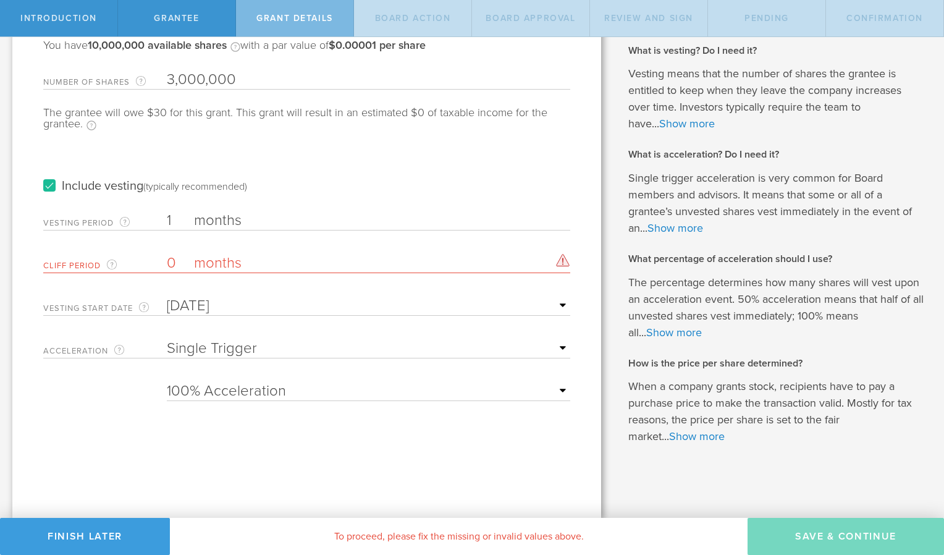
click at [175, 261] on input "0" at bounding box center [368, 263] width 403 height 19
type input "1"
click at [210, 450] on div "Tell us the stock grant details. You have 10,000,000 available shares Available…" at bounding box center [306, 221] width 589 height 594
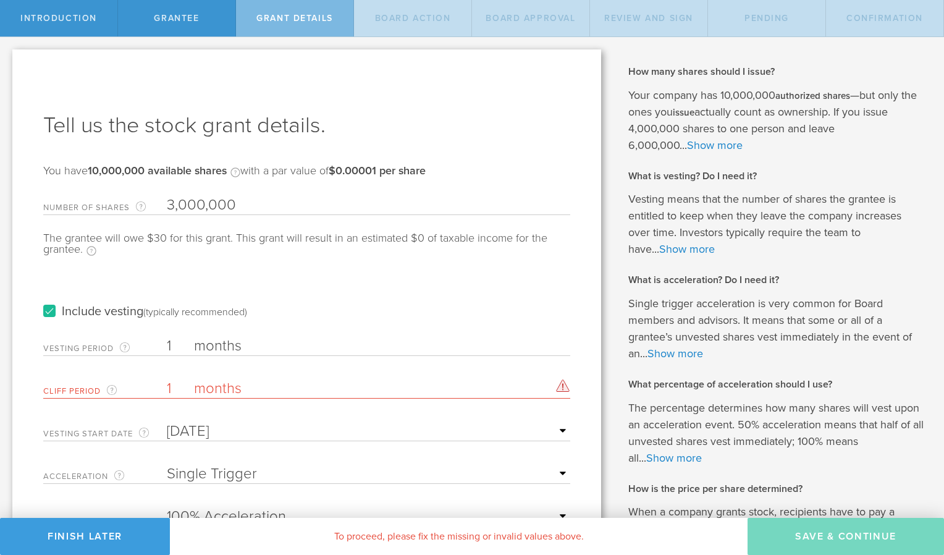
scroll to position [1, 0]
click at [289, 387] on label "months" at bounding box center [256, 389] width 124 height 21
click at [289, 387] on input "1" at bounding box center [368, 388] width 403 height 19
type input "Aug 25, 2025"
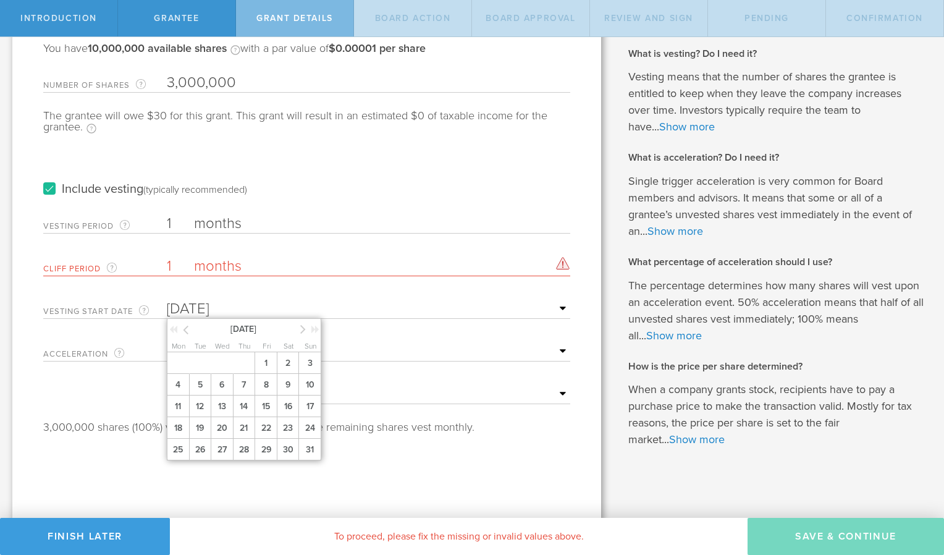
scroll to position [125, 0]
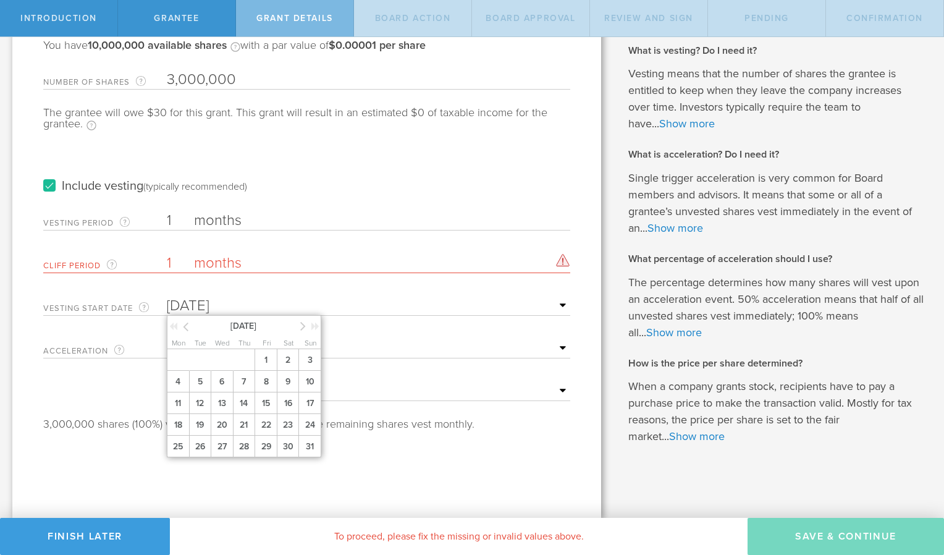
click at [300, 322] on icon at bounding box center [303, 325] width 6 height 15
click at [242, 425] on span "25" at bounding box center [244, 425] width 22 height 22
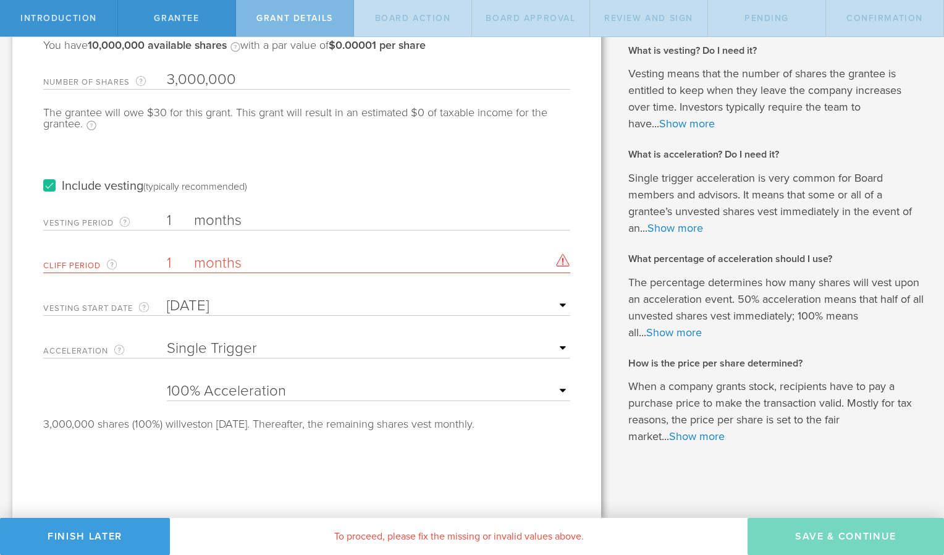
click at [231, 484] on div "Tell us the stock grant details. You have 10,000,000 available shares Available…" at bounding box center [306, 221] width 589 height 594
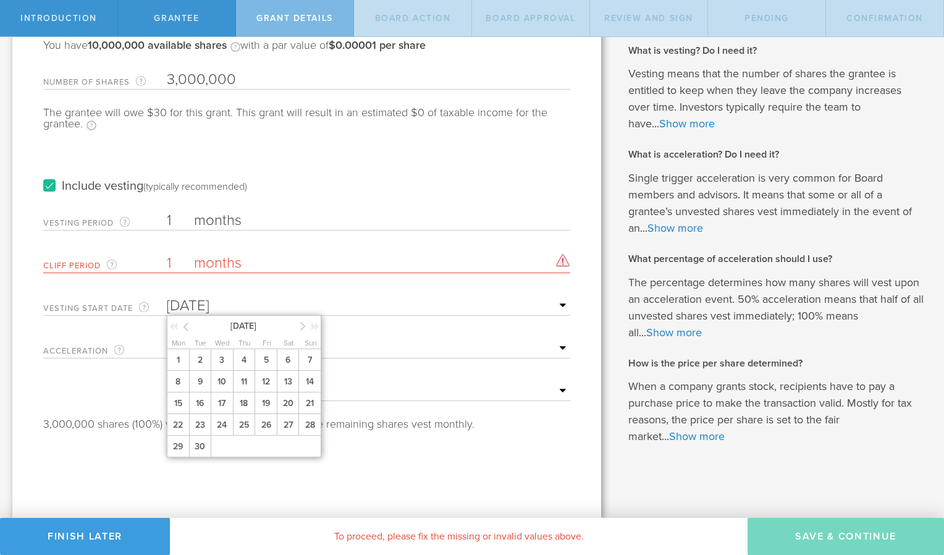
click at [204, 297] on input "Aug 25, 2025" at bounding box center [368, 305] width 403 height 19
click at [188, 325] on icon at bounding box center [186, 326] width 6 height 15
click at [202, 443] on span "26" at bounding box center [200, 446] width 22 height 22
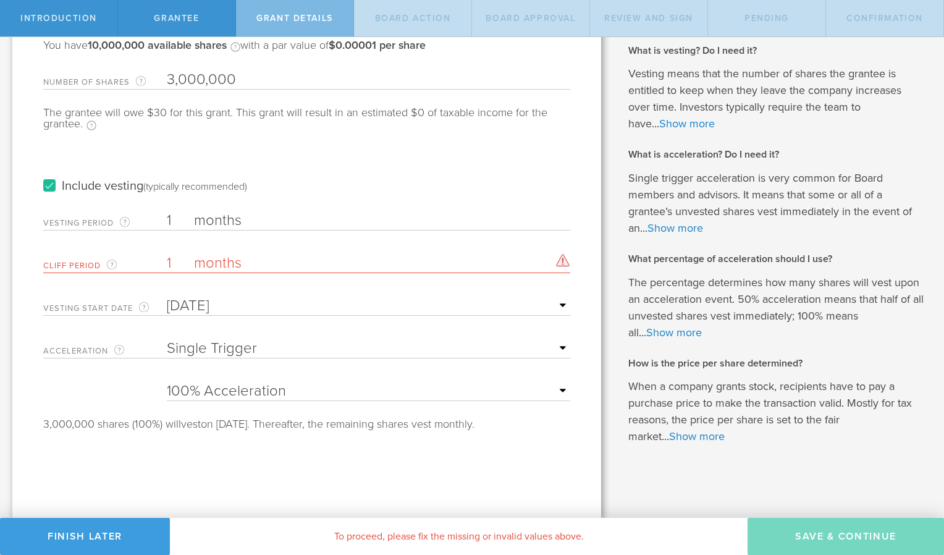
click at [280, 446] on div "Tell us the stock grant details. You have 10,000,000 available shares Available…" at bounding box center [306, 221] width 589 height 594
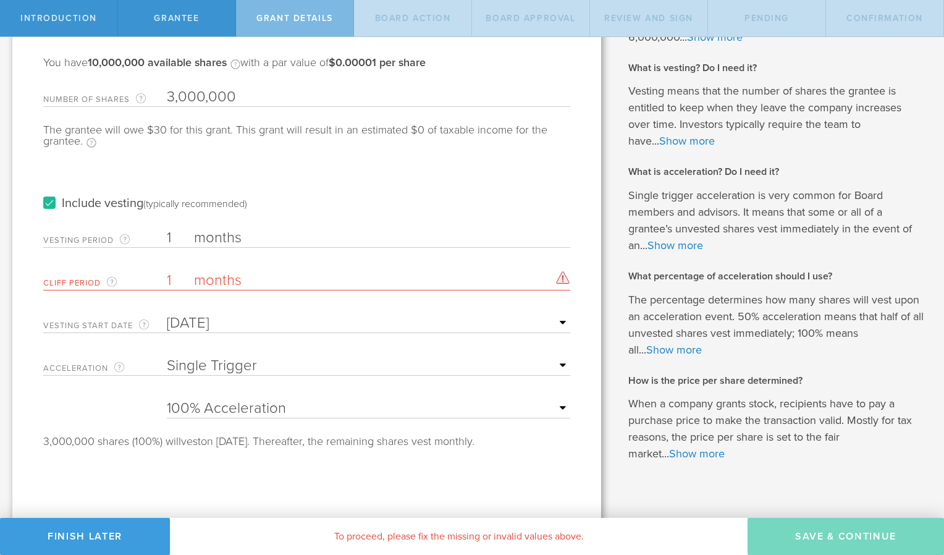
scroll to position [109, 0]
click at [235, 241] on label "months" at bounding box center [256, 238] width 124 height 21
click at [235, 241] on input "1" at bounding box center [368, 237] width 403 height 19
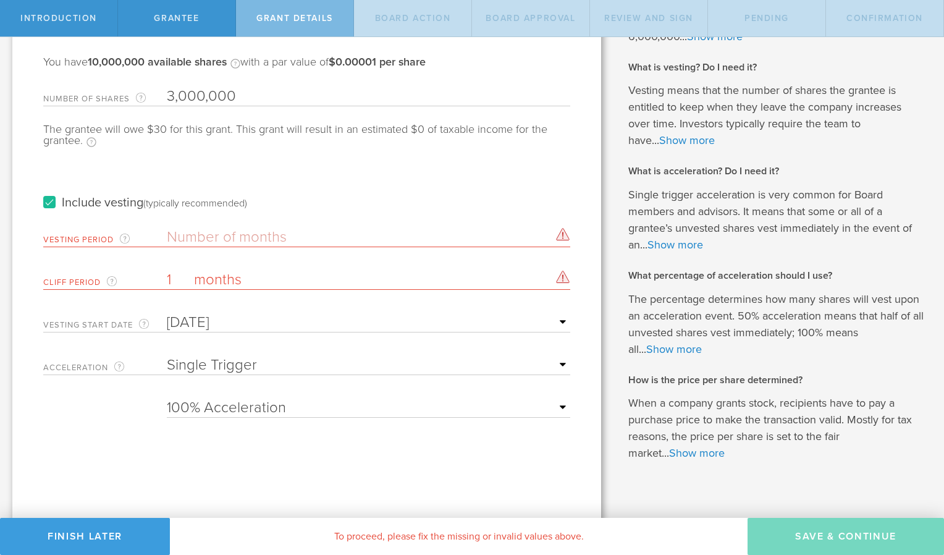
type input "3"
type input "2"
type input "1"
click at [292, 493] on div "Tell us the stock grant details. You have 10,000,000 available shares Available…" at bounding box center [306, 238] width 589 height 594
click at [179, 238] on input "1" at bounding box center [368, 237] width 403 height 19
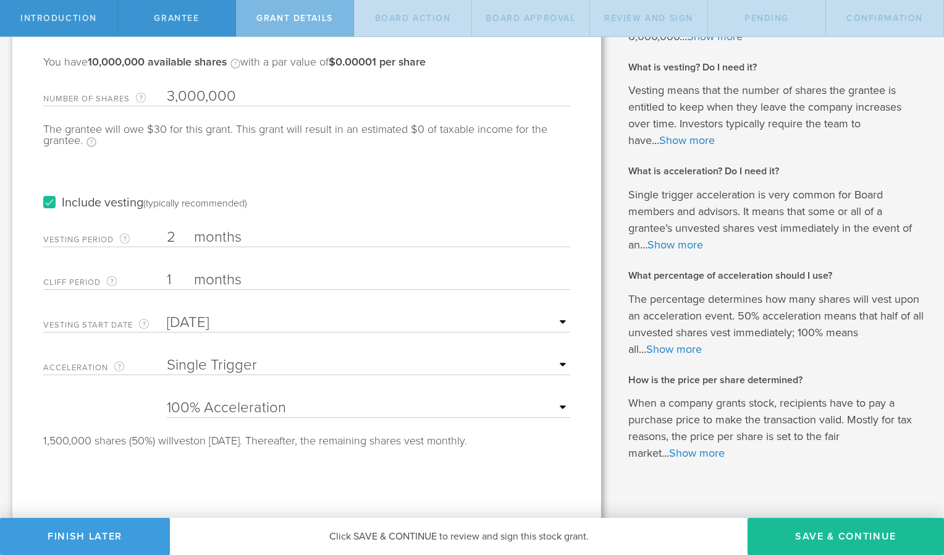
type input "2"
click at [210, 490] on div "Tell us the stock grant details. You have 10,000,000 available shares Available…" at bounding box center [306, 238] width 589 height 594
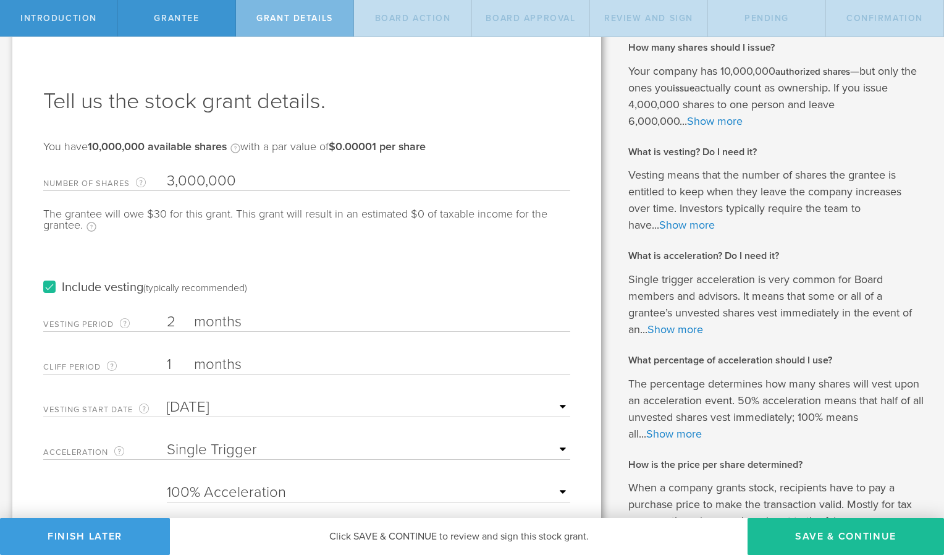
scroll to position [24, 0]
click at [53, 287] on label "Include vesting (typically recommended)" at bounding box center [145, 287] width 204 height 13
click at [0, 0] on input "Include vesting (typically recommended)" at bounding box center [0, 0] width 0 height 0
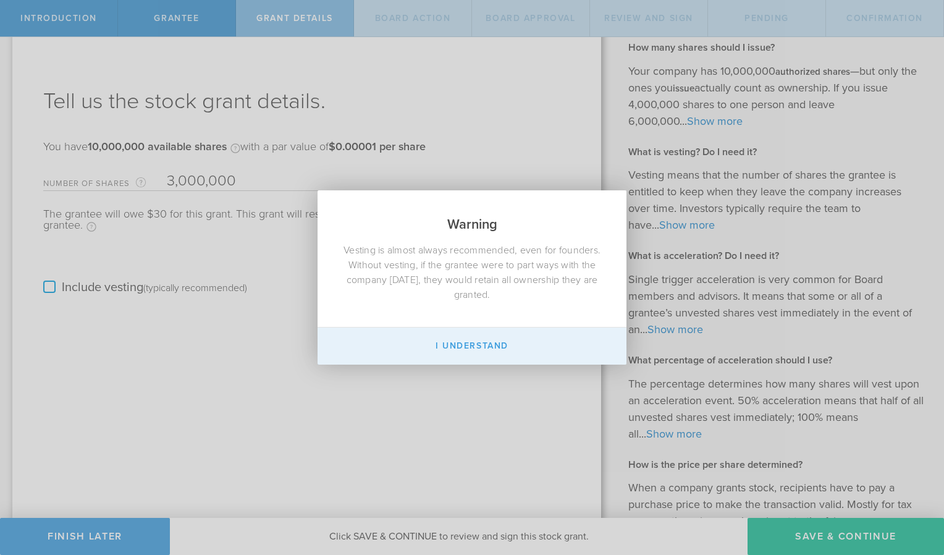
click at [468, 346] on button "I Understand" at bounding box center [471, 345] width 309 height 37
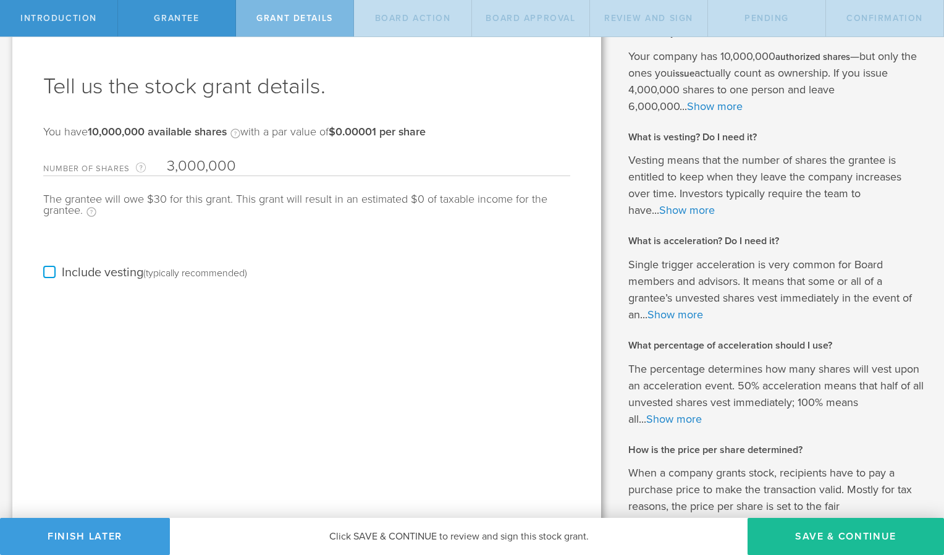
scroll to position [38, 0]
click at [49, 270] on label "Include vesting (typically recommended)" at bounding box center [145, 273] width 204 height 13
click at [0, 0] on input "Include vesting (typically recommended)" at bounding box center [0, 0] width 0 height 0
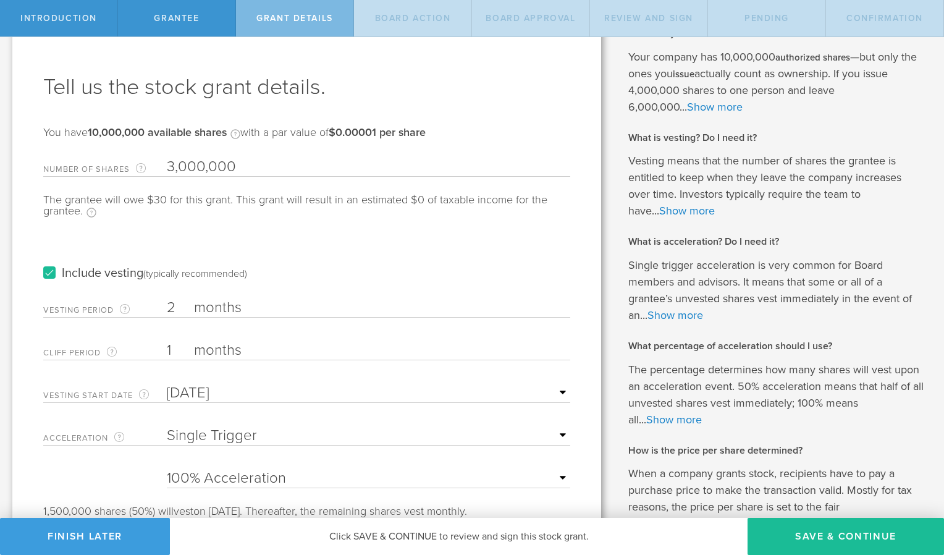
click at [180, 310] on input "2" at bounding box center [368, 307] width 403 height 19
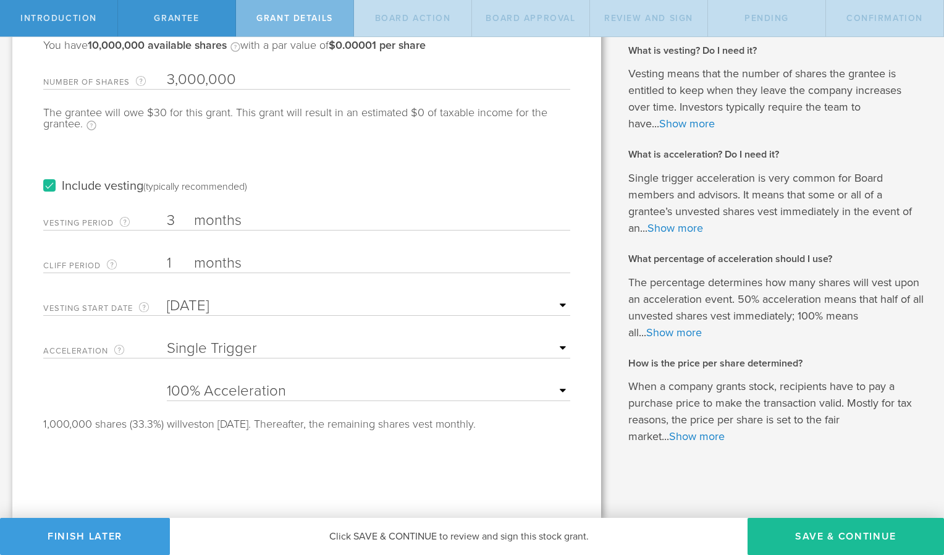
scroll to position [0, 0]
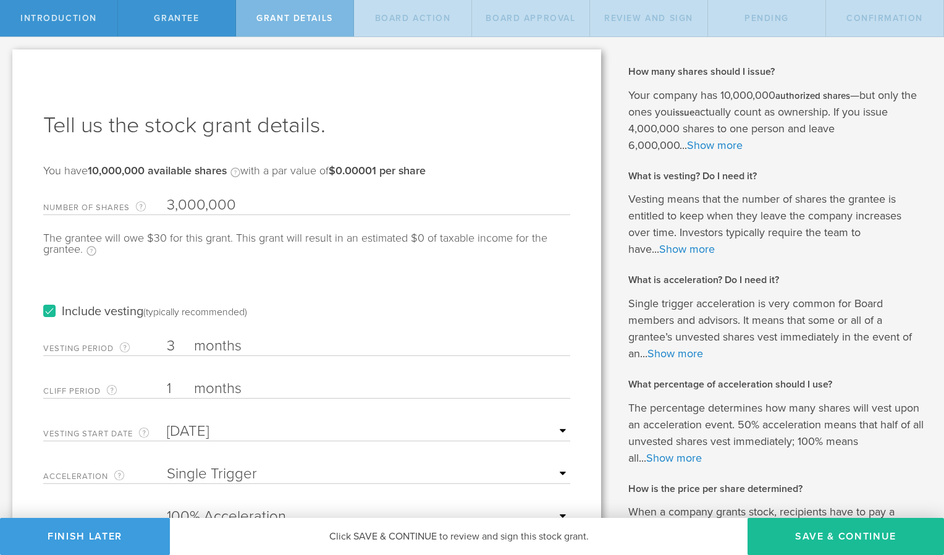
type input "3"
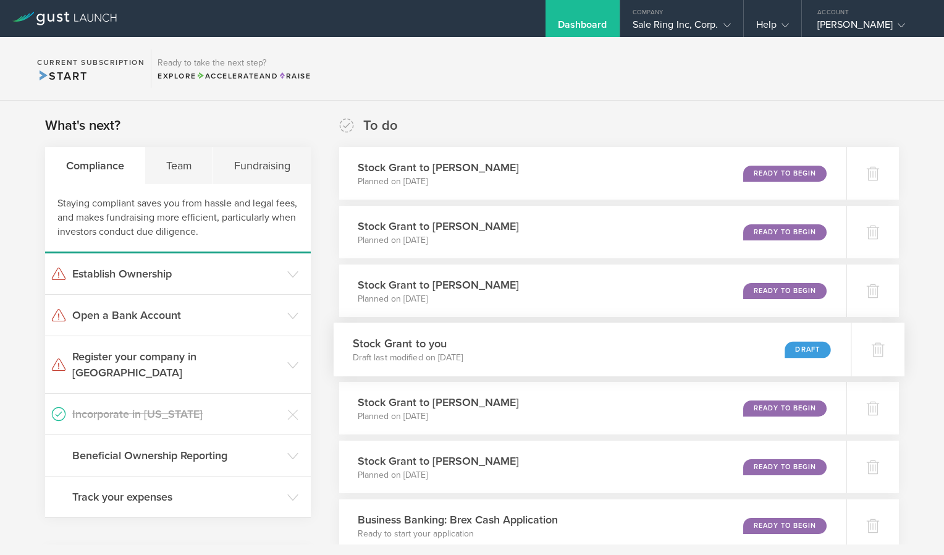
click at [810, 348] on div "Draft" at bounding box center [807, 349] width 46 height 17
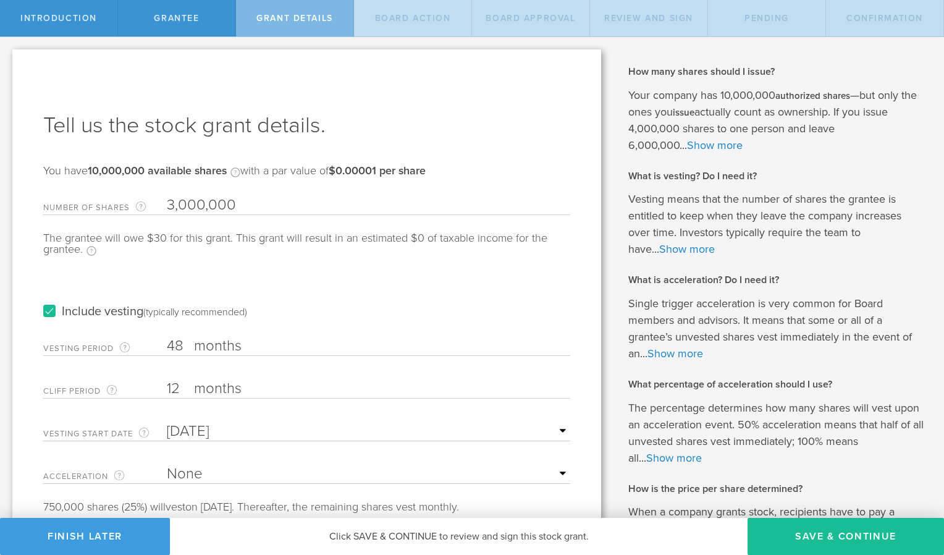
click at [48, 311] on label "Include vesting (typically recommended)" at bounding box center [145, 311] width 204 height 13
click at [0, 0] on input "Include vesting (typically recommended)" at bounding box center [0, 0] width 0 height 0
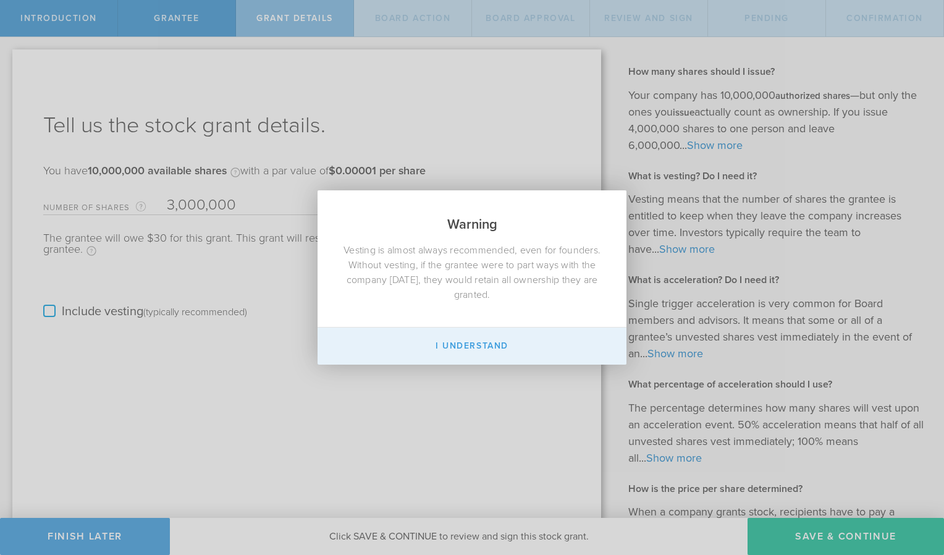
click at [477, 350] on button "I Understand" at bounding box center [471, 345] width 309 height 37
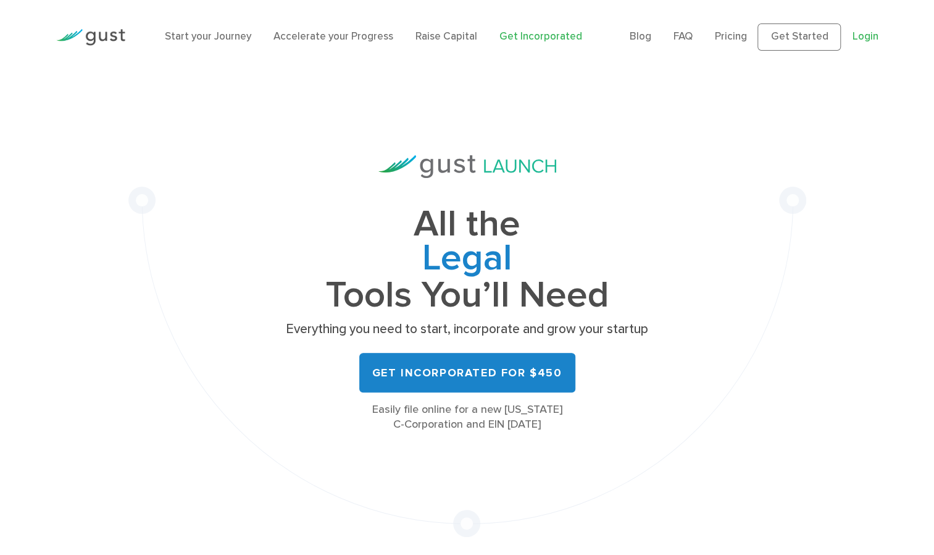
click at [857, 38] on link "Login" at bounding box center [865, 36] width 26 height 12
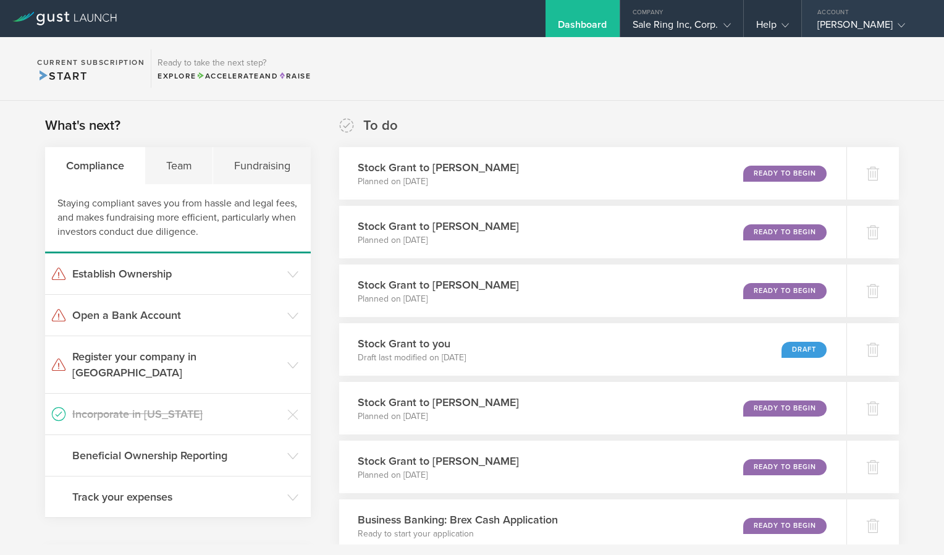
click at [905, 23] on polyline at bounding box center [901, 25] width 7 height 4
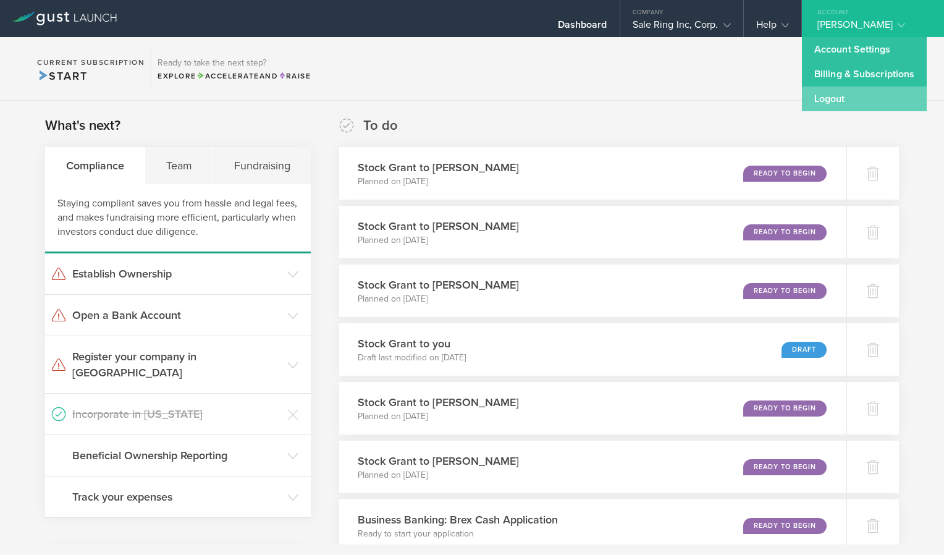
click at [809, 100] on link "Logout" at bounding box center [864, 98] width 125 height 25
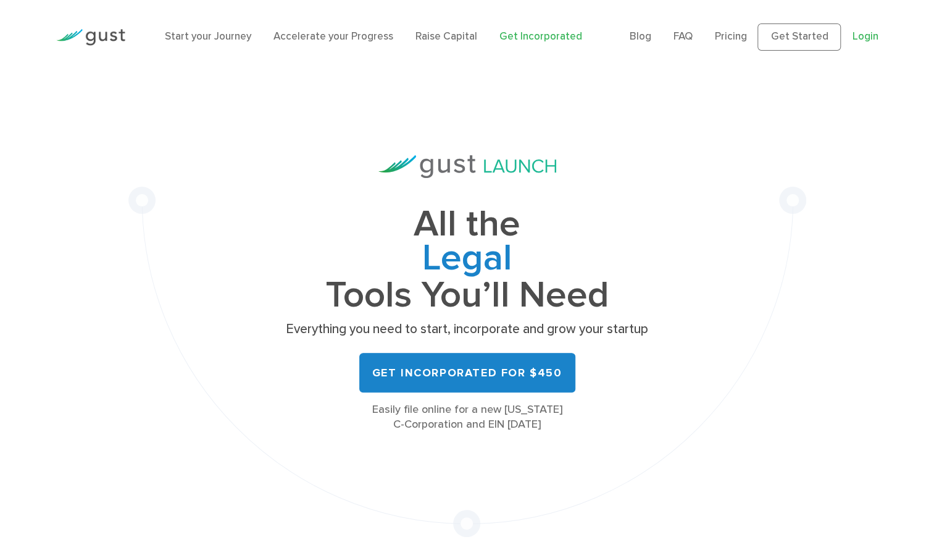
click at [867, 39] on link "Login" at bounding box center [865, 36] width 26 height 12
